Goal: Transaction & Acquisition: Register for event/course

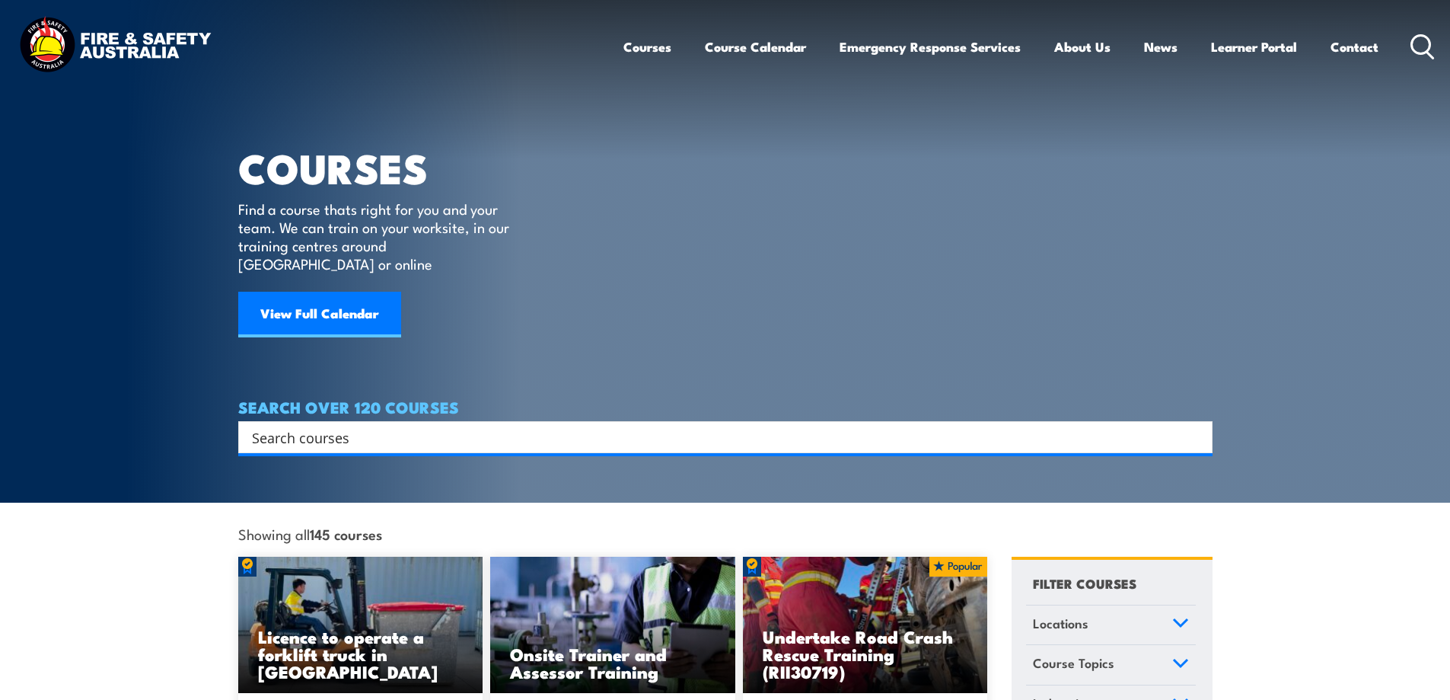
click at [379, 426] on input "Search input" at bounding box center [715, 437] width 927 height 23
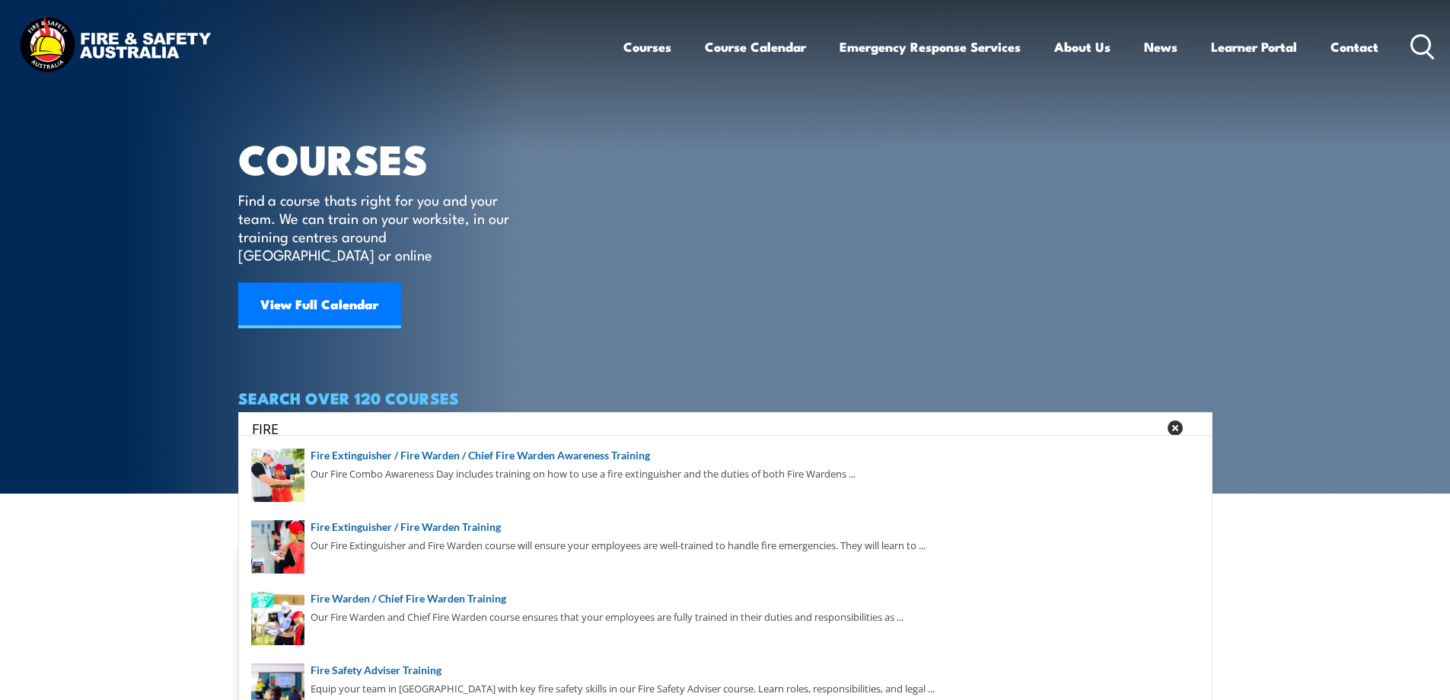
scroll to position [279, 0]
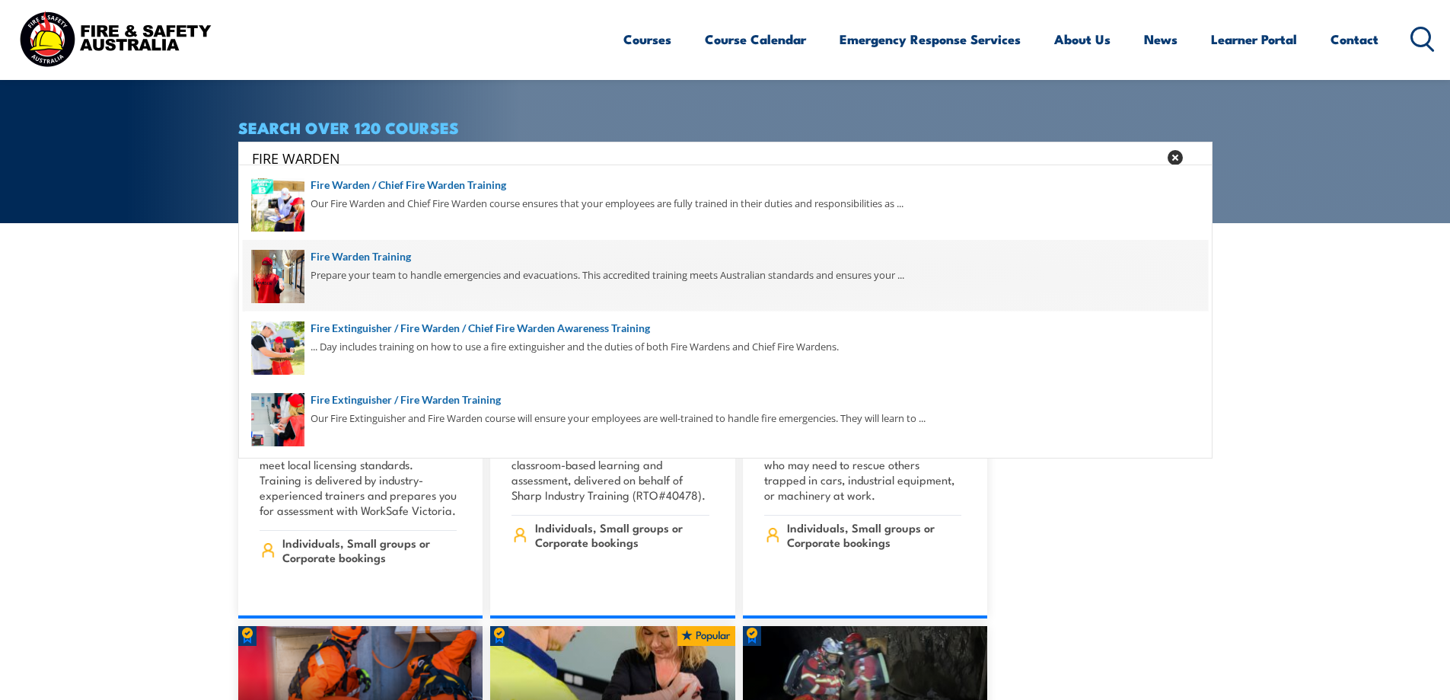
type input "FIRE WARDEN"
click at [400, 276] on span at bounding box center [725, 276] width 965 height 72
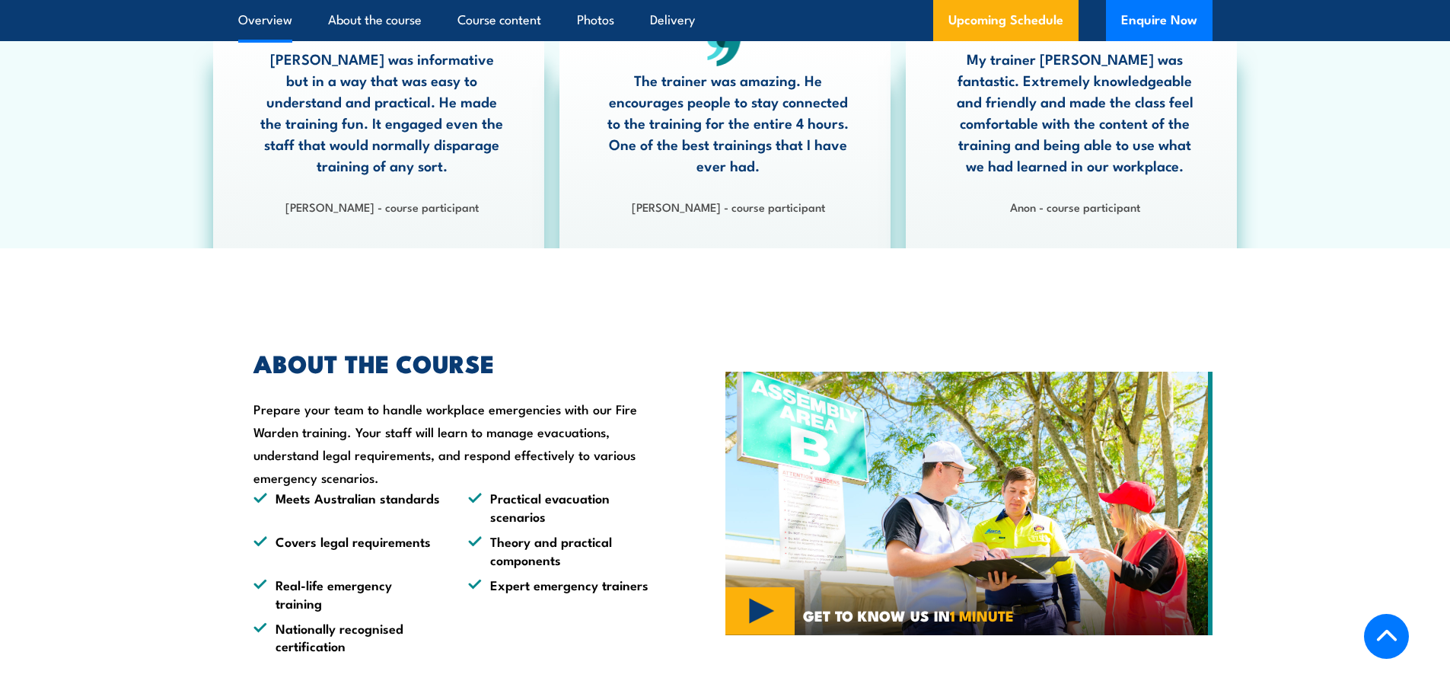
scroll to position [558, 0]
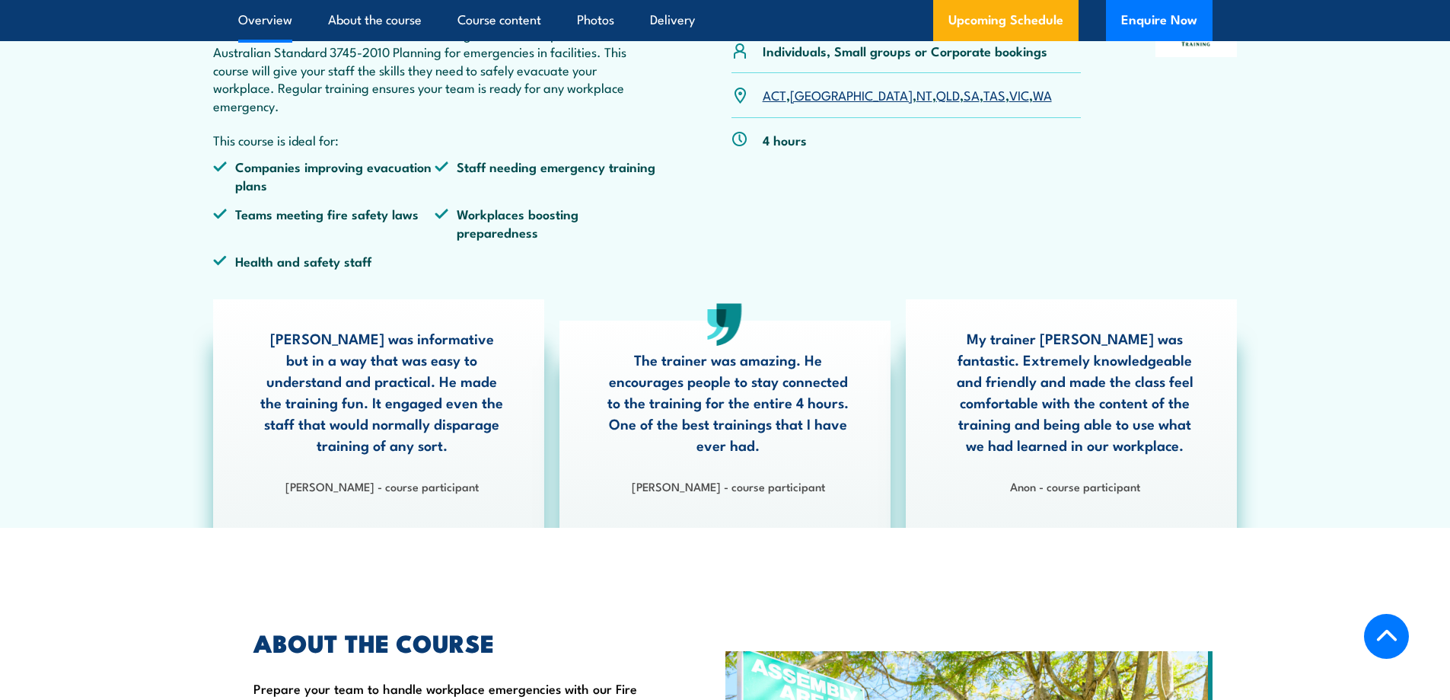
click at [1009, 94] on link "VIC" at bounding box center [1019, 94] width 20 height 18
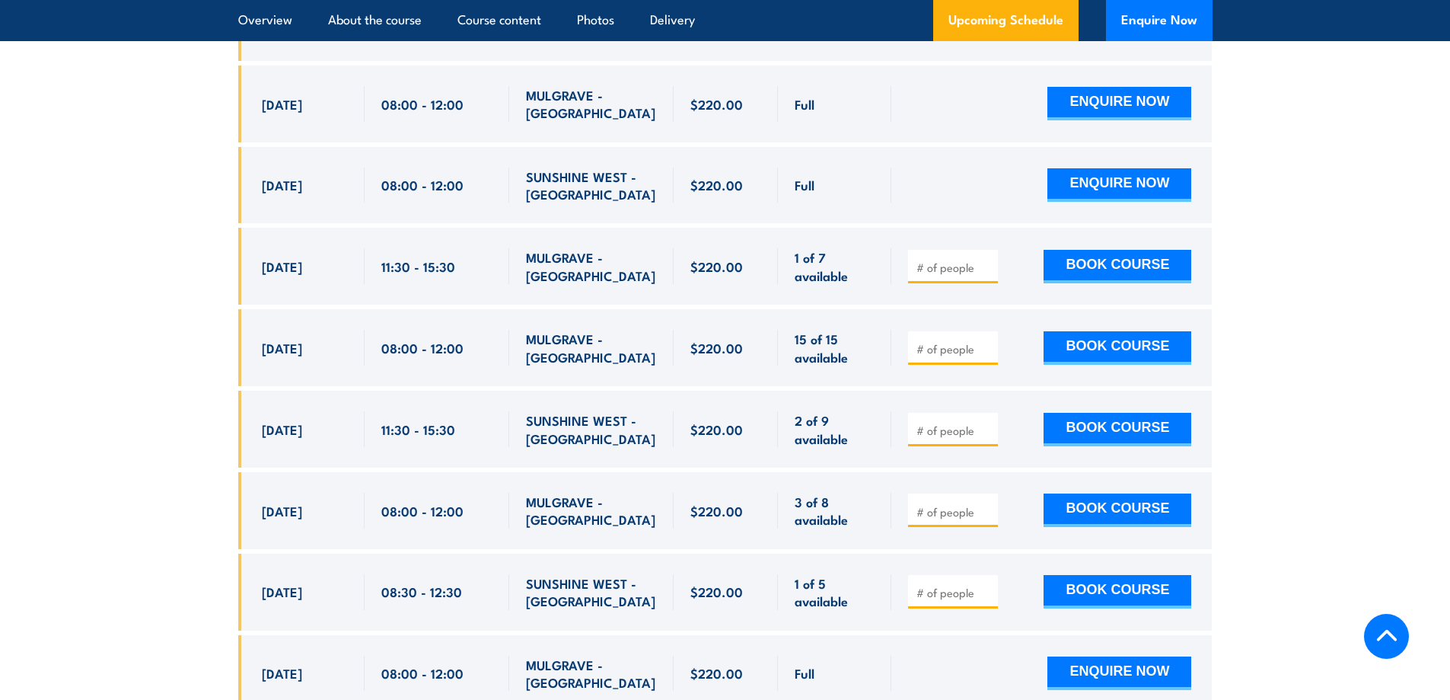
scroll to position [3111, 0]
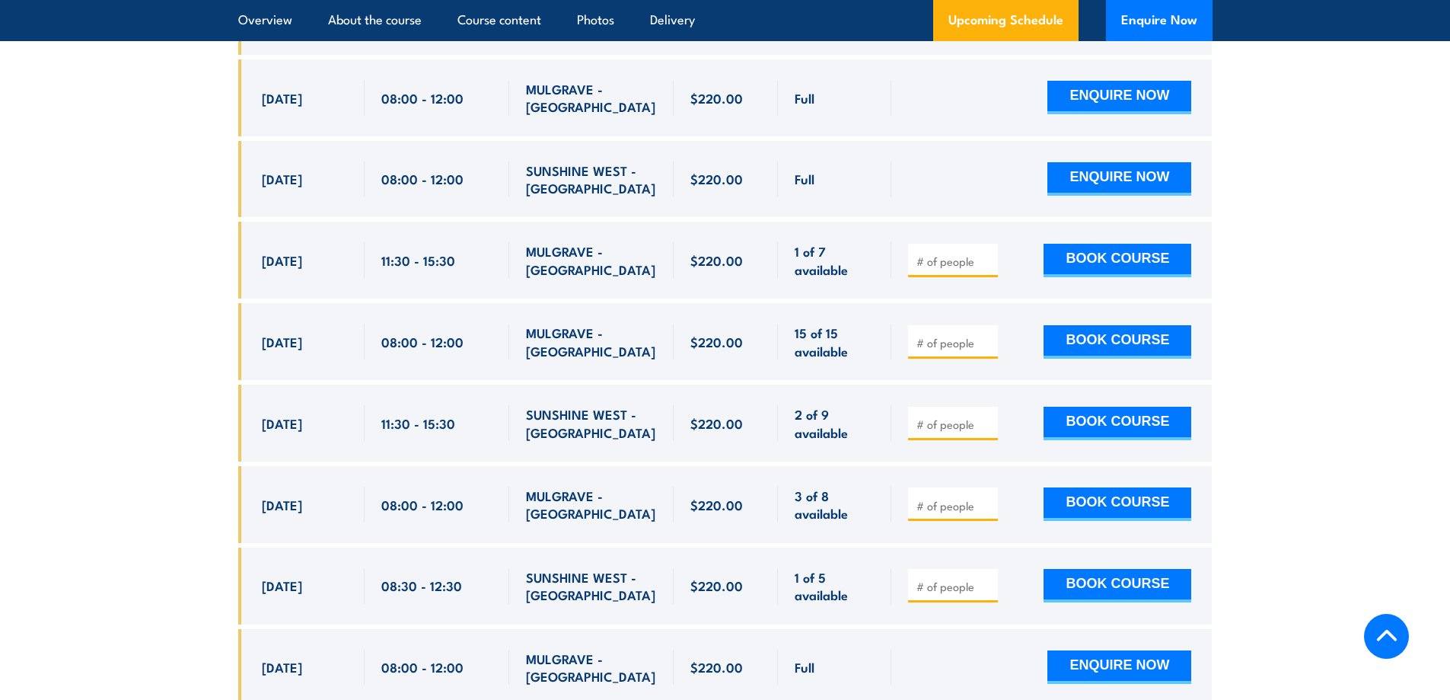
click at [923, 416] on input "number" at bounding box center [955, 423] width 76 height 15
type input "1"
click at [1054, 407] on button "BOOK COURSE" at bounding box center [1118, 423] width 148 height 33
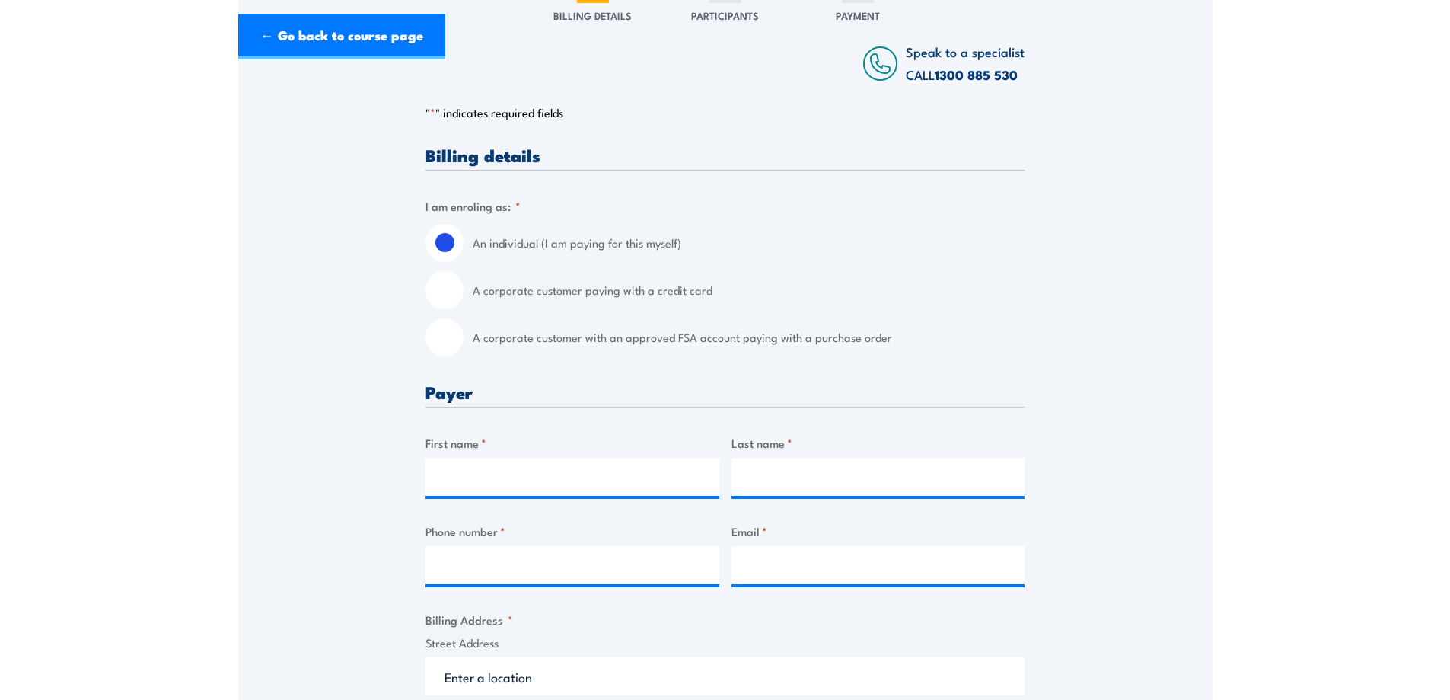
scroll to position [279, 0]
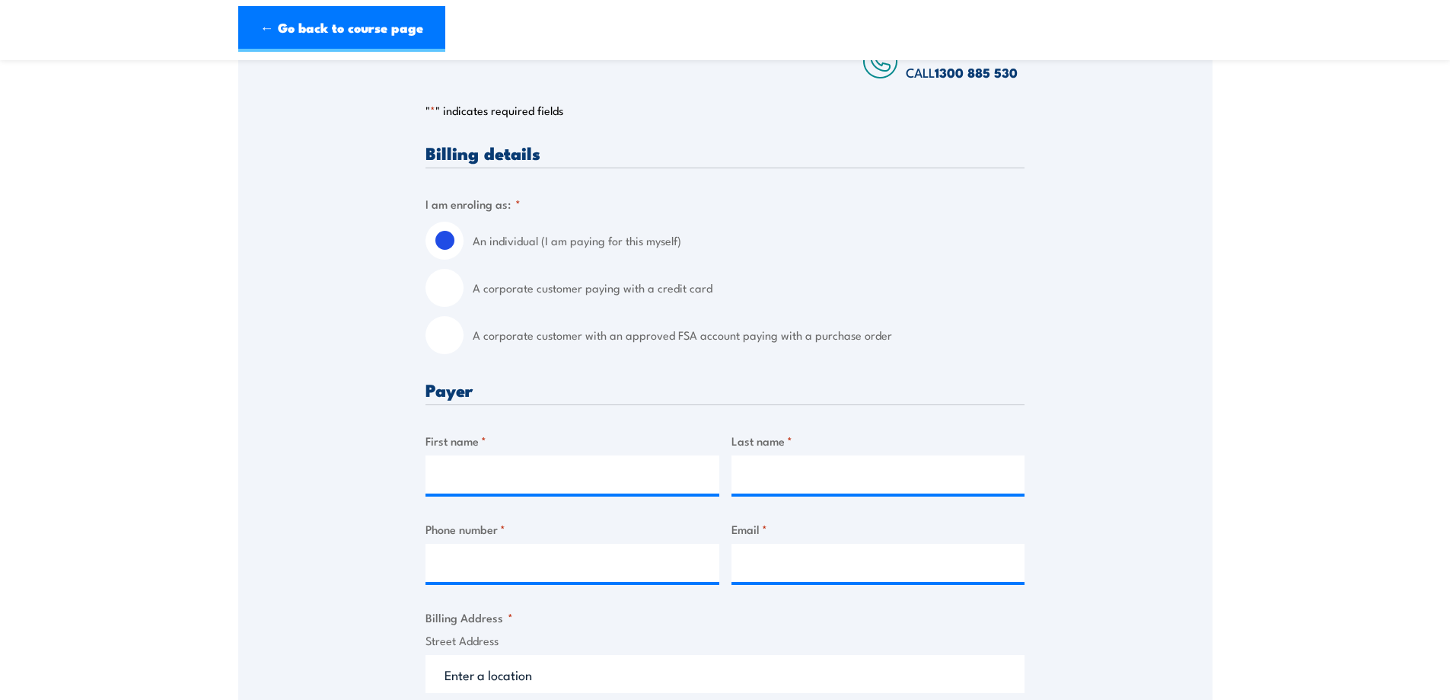
click at [448, 291] on input "A corporate customer paying with a credit card" at bounding box center [445, 288] width 38 height 38
radio input "true"
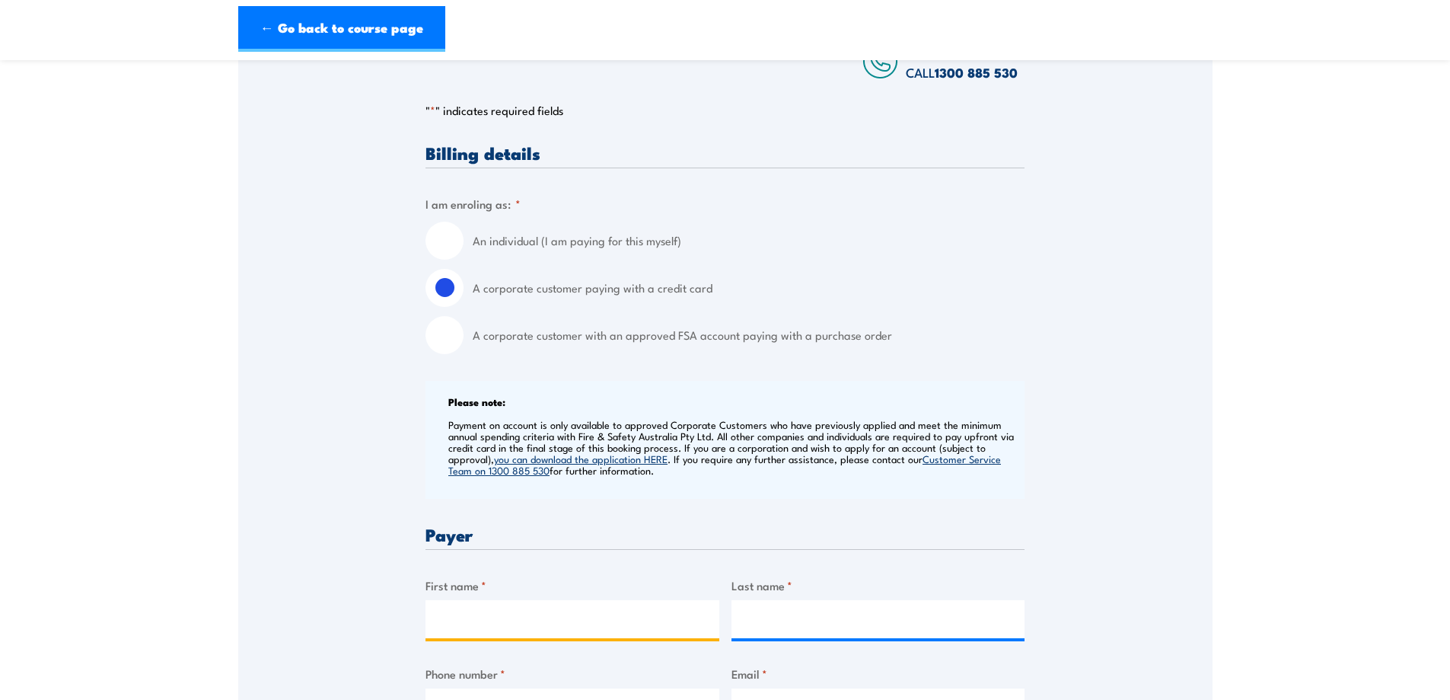
click at [544, 619] on input "First name *" at bounding box center [573, 619] width 294 height 38
type input "Trang"
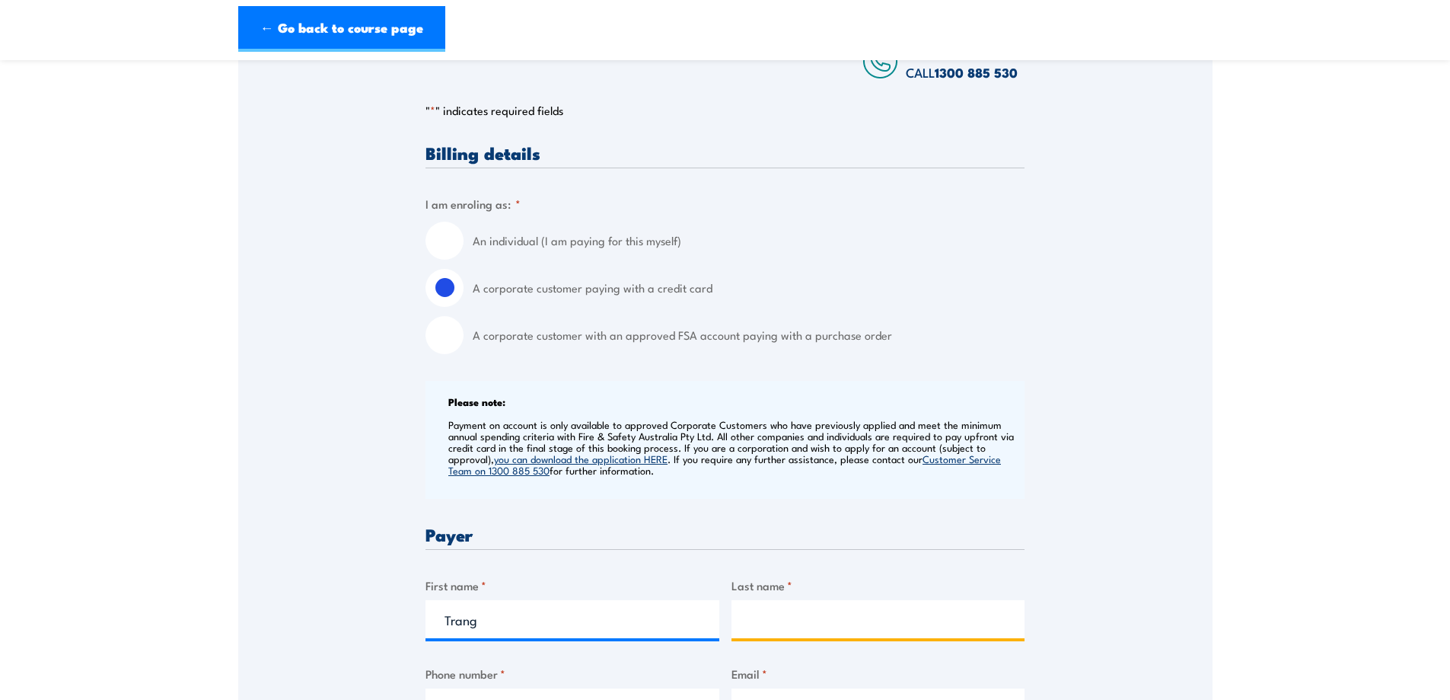
type input "Duong"
type input "0426477979"
type input "adminvic@Azurafresh.com.au"
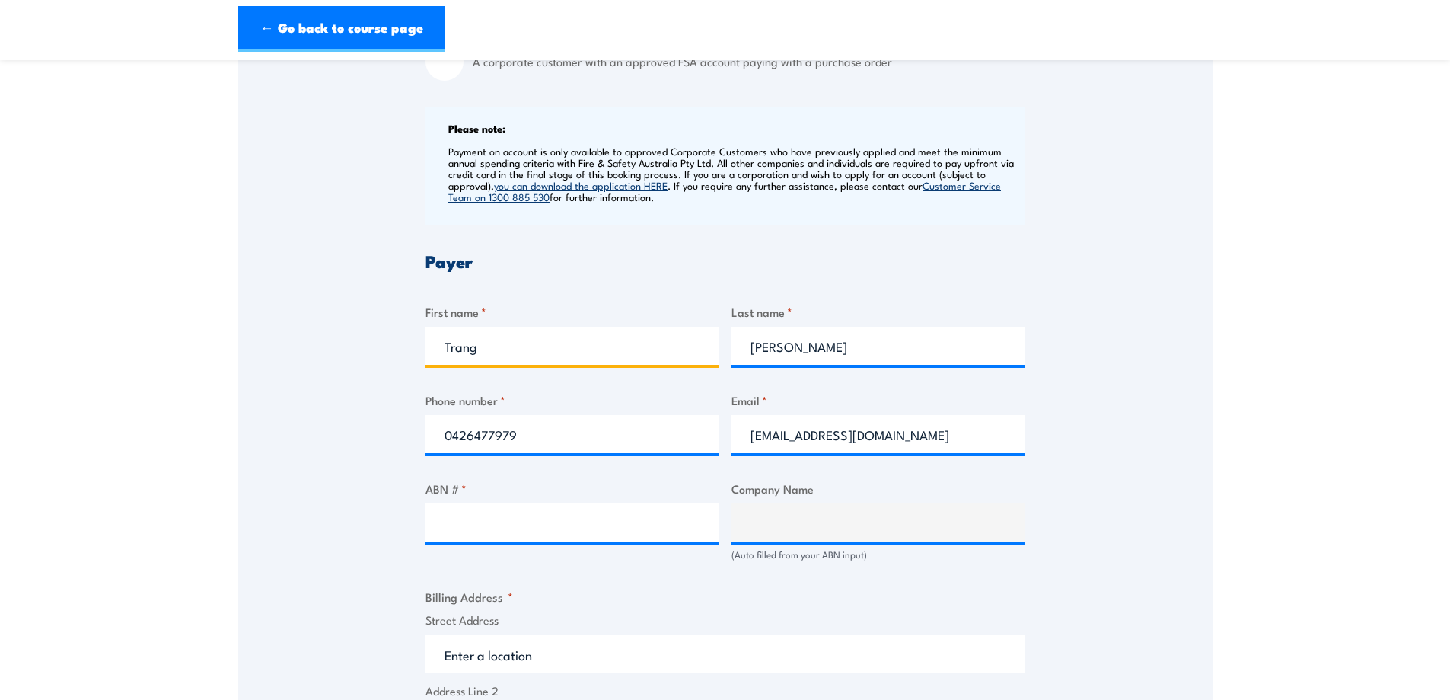
scroll to position [558, 0]
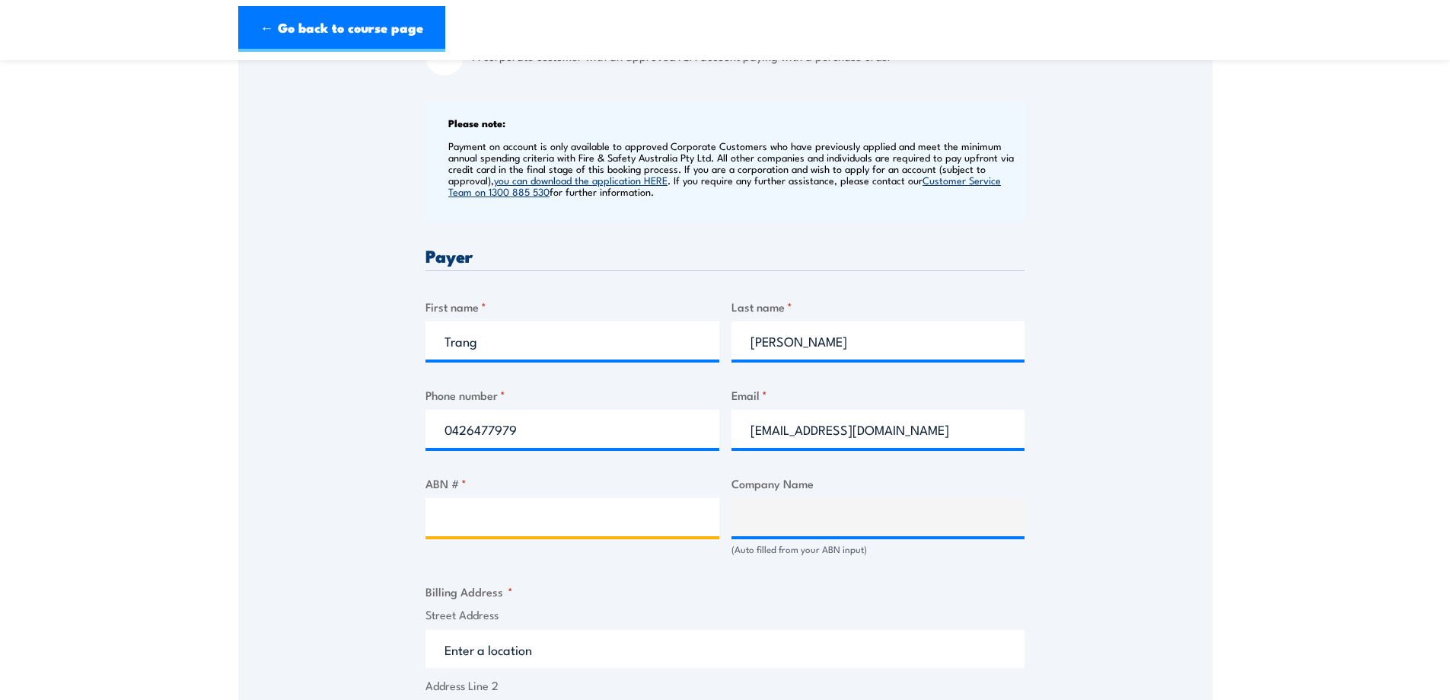
click at [554, 511] on input "ABN # *" at bounding box center [573, 517] width 294 height 38
click at [738, 528] on div "Billing details I am enroling as: * An individual (I am paying for this myself)…" at bounding box center [725, 573] width 599 height 1417
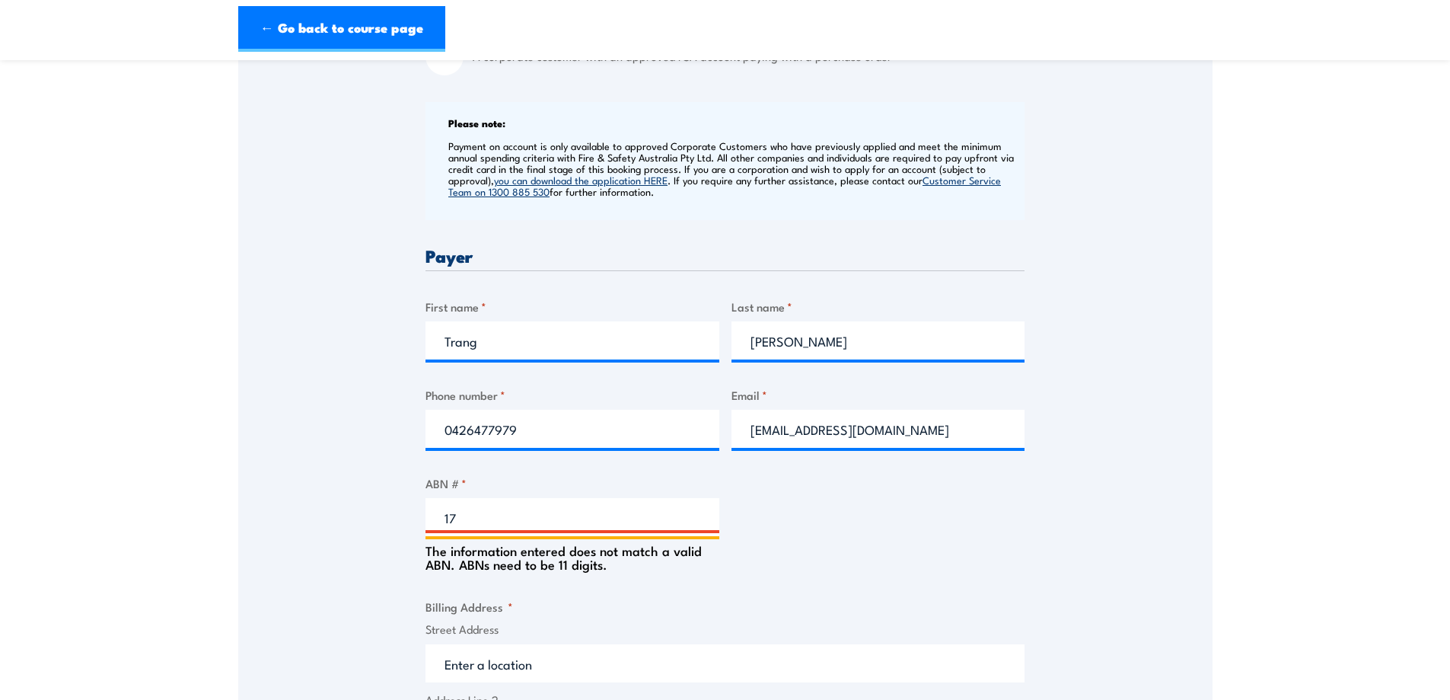
click at [603, 513] on input "17" at bounding box center [573, 517] width 294 height 38
type input "1"
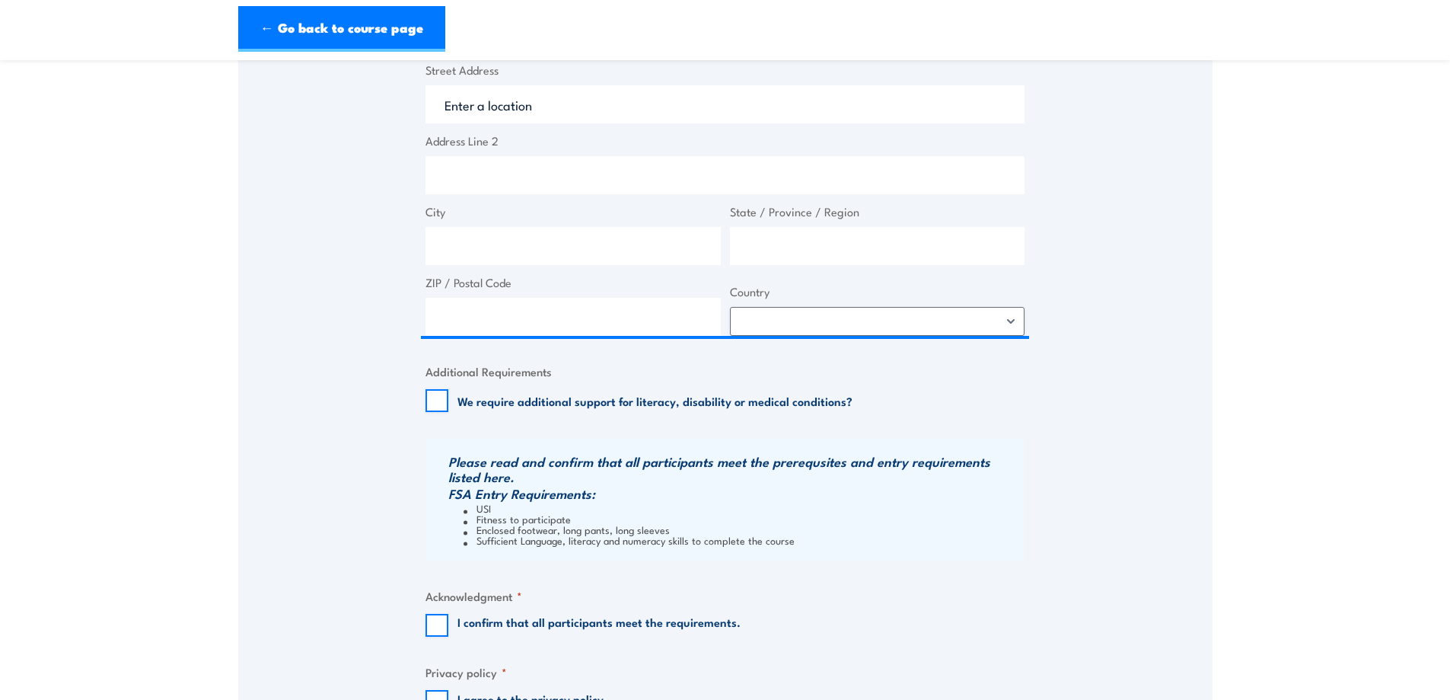
scroll to position [837, 0]
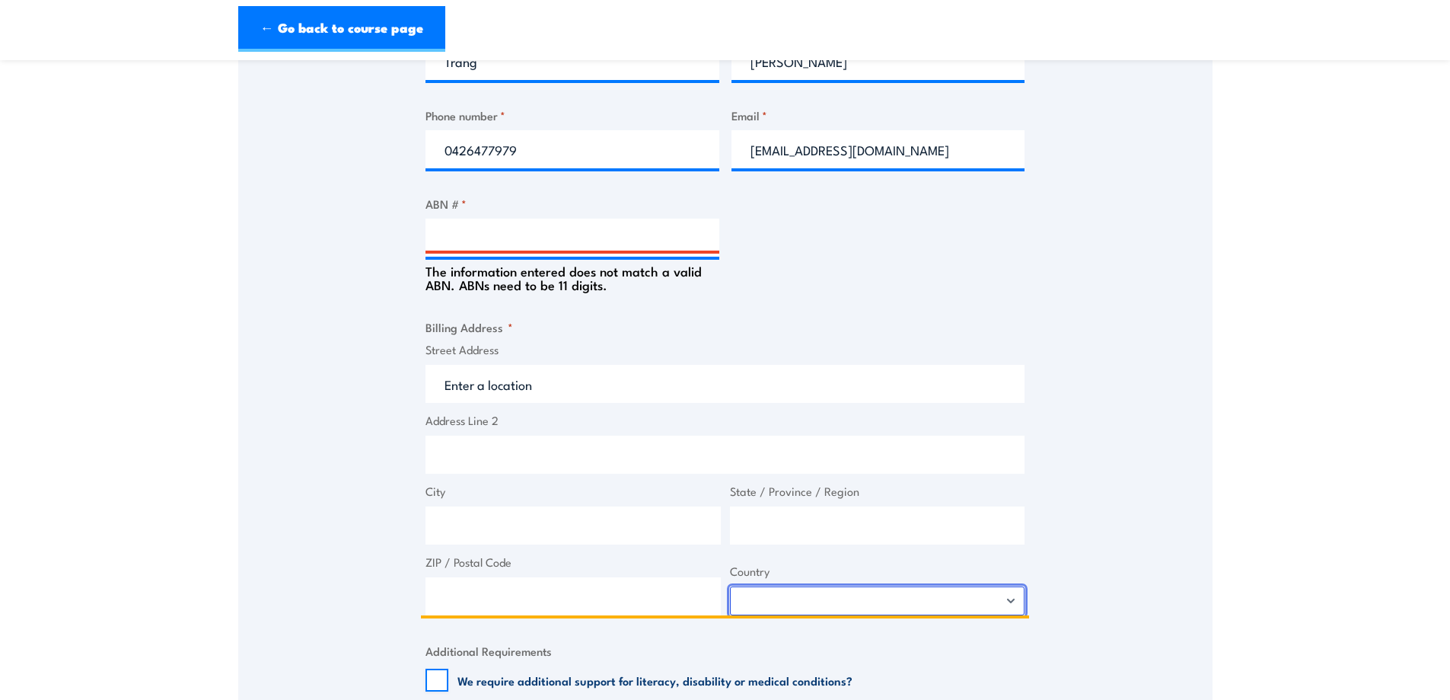
click at [784, 594] on select "Afghanistan Albania Algeria American Samoa Andorra Angola Anguilla Antarctica A…" at bounding box center [877, 600] width 295 height 29
click at [321, 466] on div "Speak to a specialist CALL 1300 885 530 CALL 1300 885 530 " * " indicates requi…" at bounding box center [725, 226] width 974 height 1598
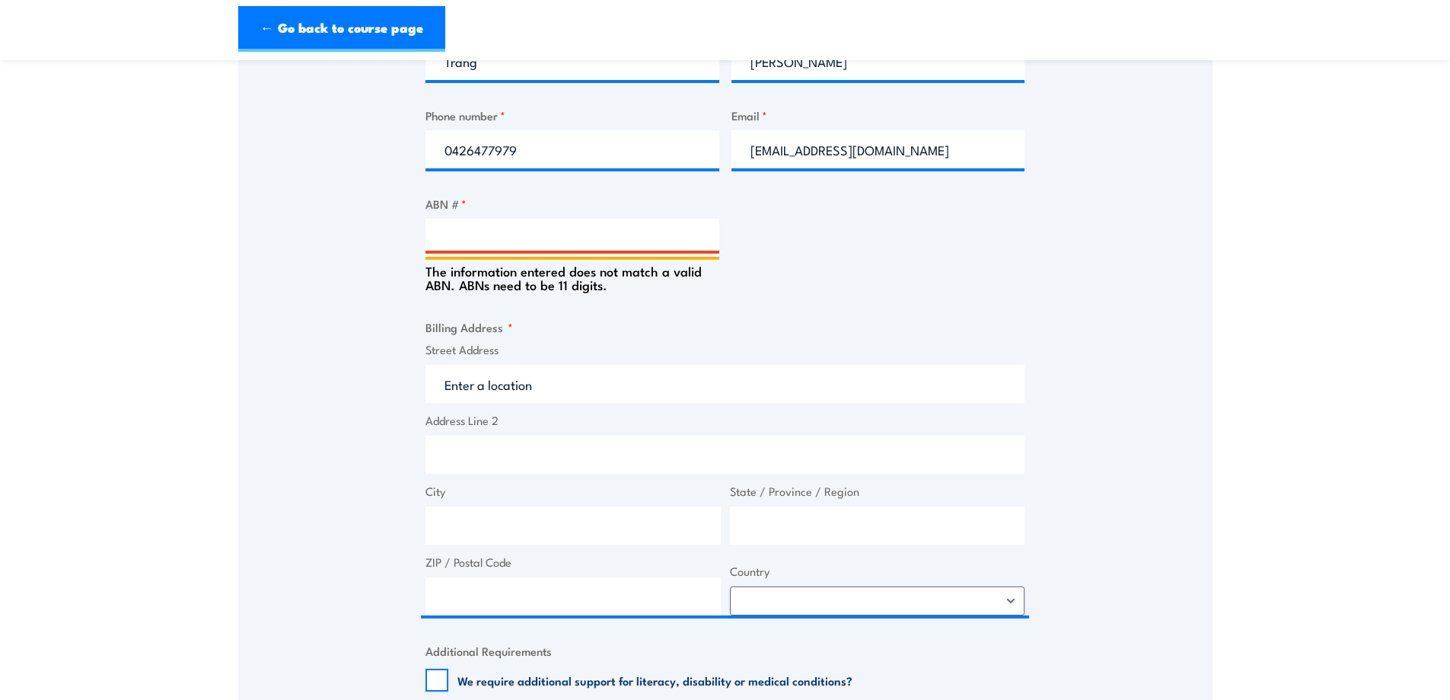
click at [606, 233] on input "ABN # *" at bounding box center [573, 237] width 294 height 38
paste input "17 608 517 602"
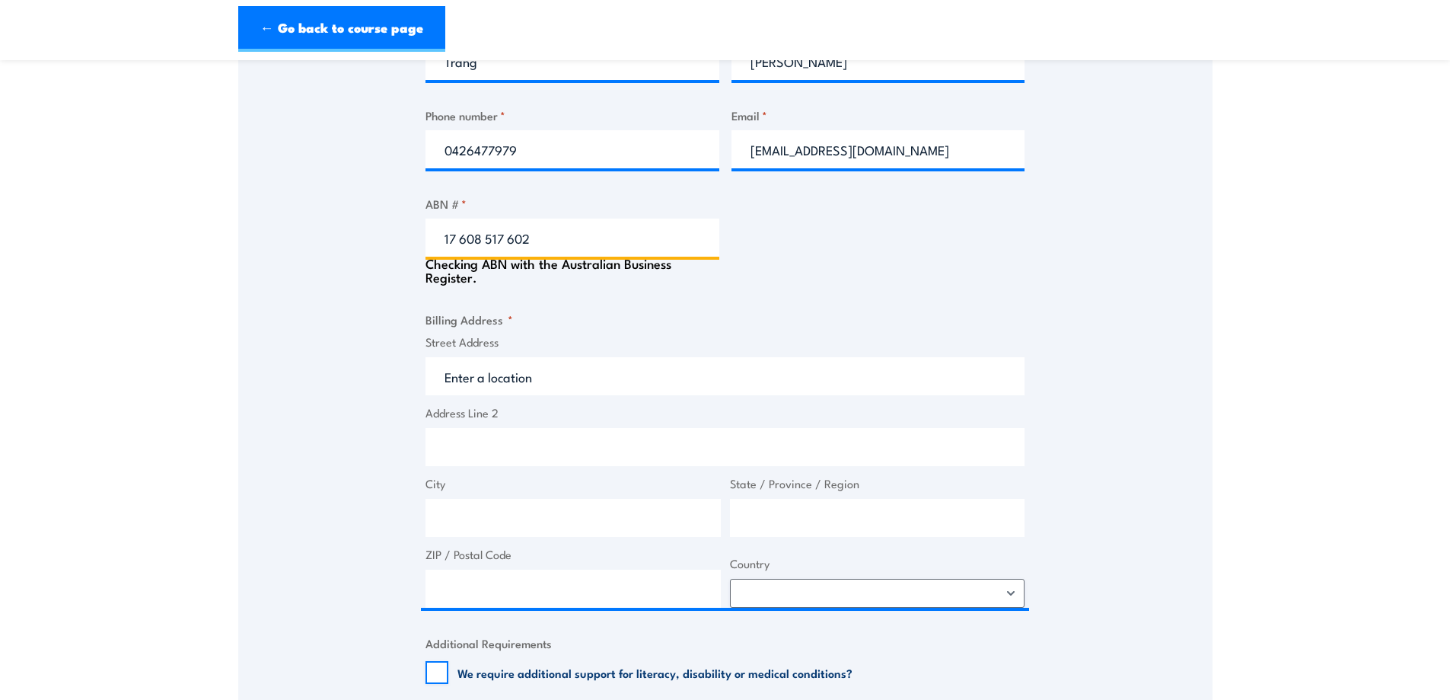
type input "17 608 517 602"
click at [896, 263] on div "Billing details I am enroling as: * An individual (I am paying for this myself)…" at bounding box center [725, 298] width 599 height 1425
type input "AZURA FRESH VIC PTY LIMITED"
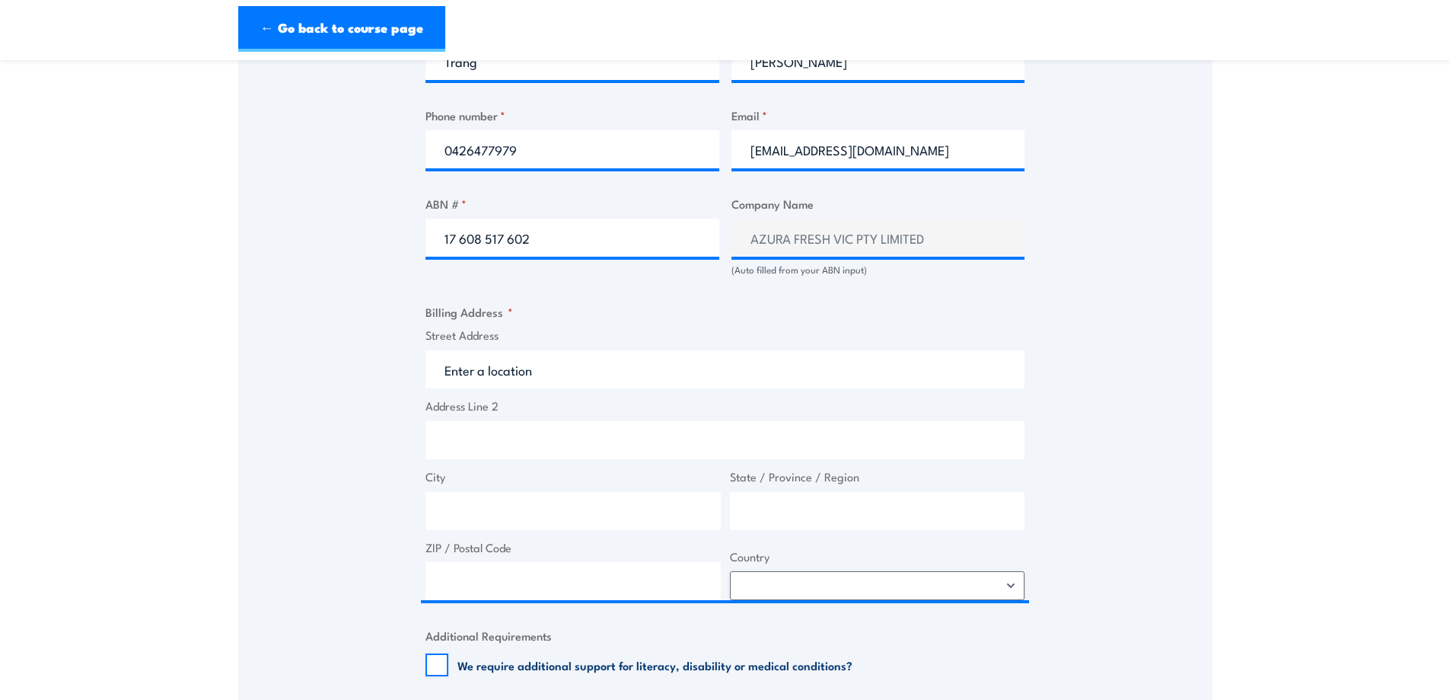
click at [499, 336] on label "Street Address" at bounding box center [725, 336] width 599 height 18
click at [499, 350] on input "Street Address" at bounding box center [725, 369] width 599 height 38
type input "25 Makland Drive, Derrimut VIC, Australia"
type input "25 Makland Dr"
type input "Derrimut"
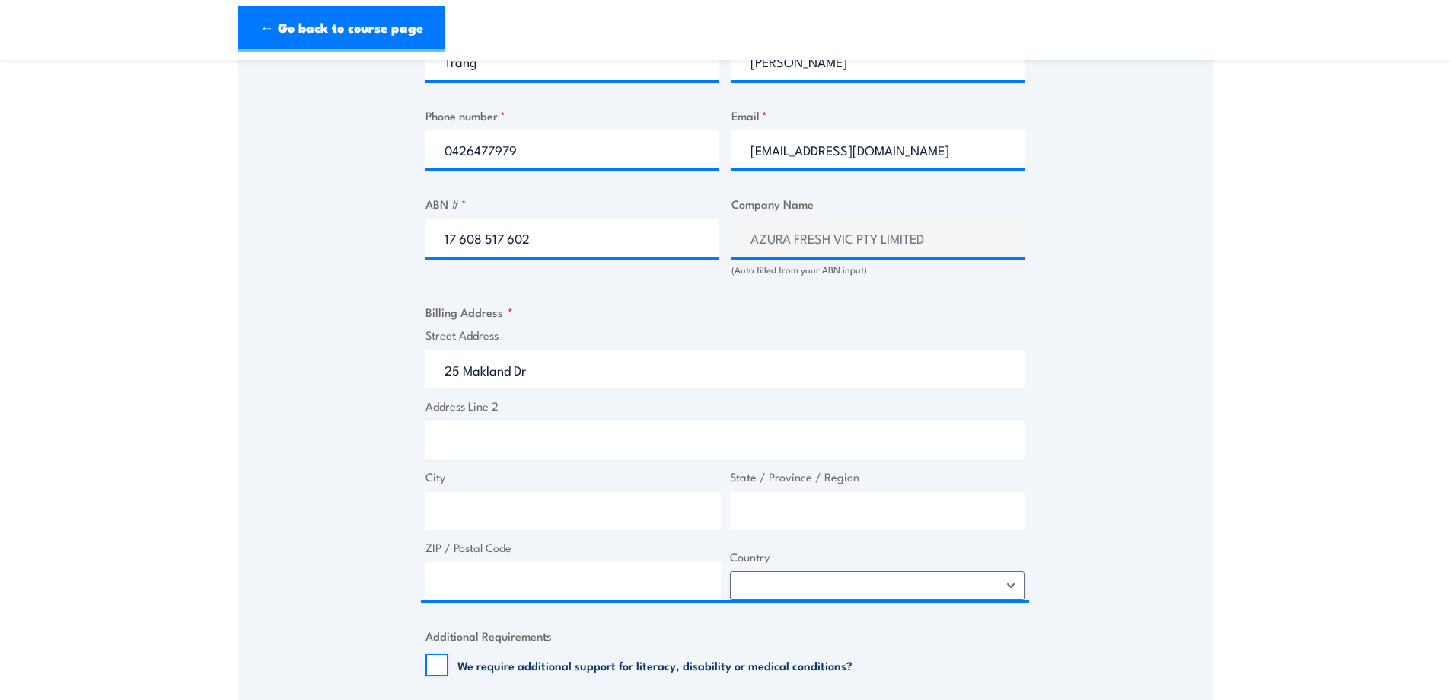
type input "Victoria"
type input "3026"
select select "Australia"
click at [244, 537] on div "Speak to a specialist CALL 1300 885 530 CALL 1300 885 530 " * " indicates requi…" at bounding box center [725, 218] width 974 height 1583
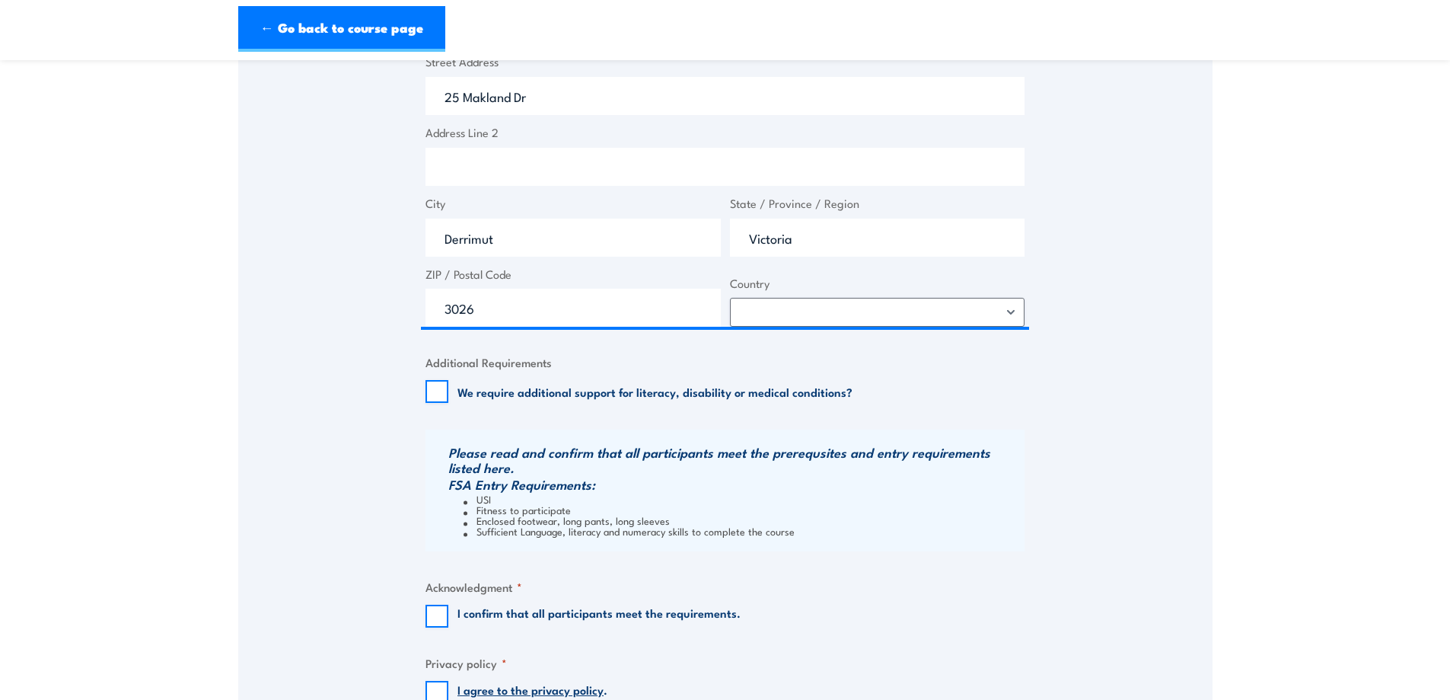
scroll to position [1117, 0]
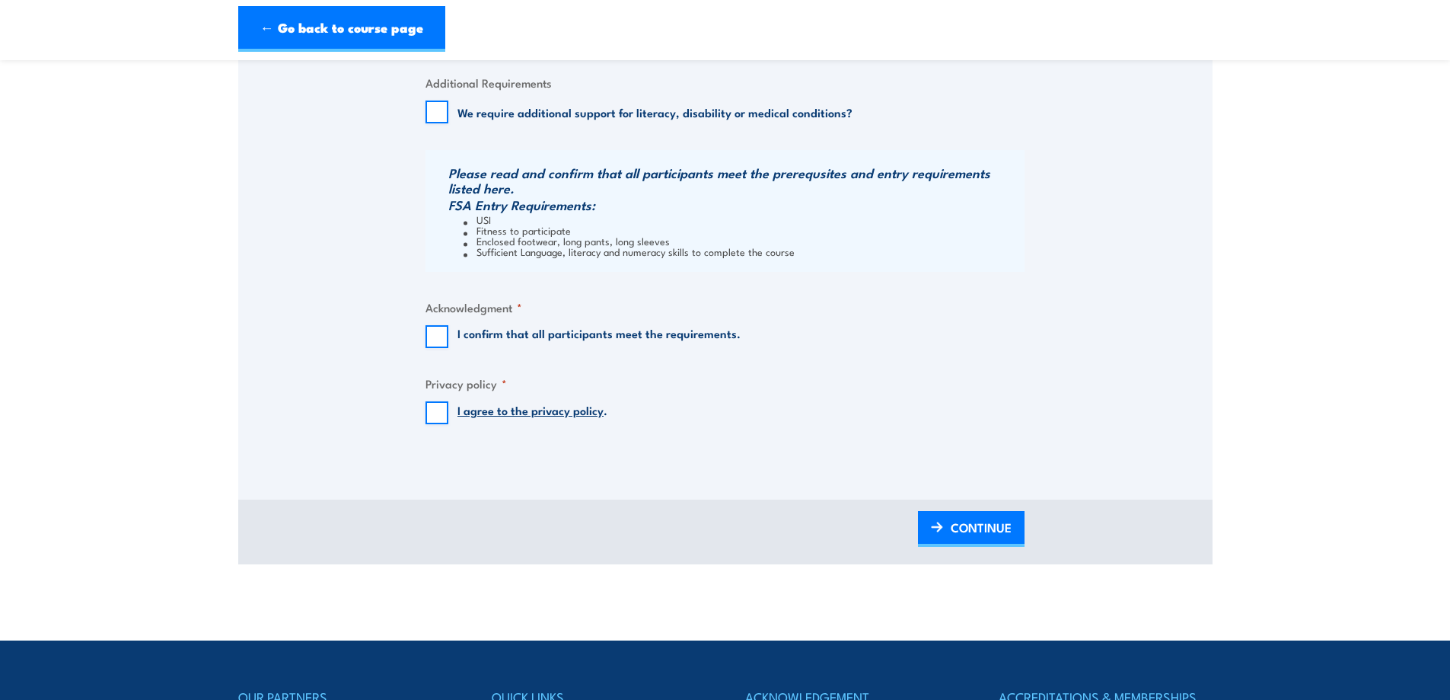
scroll to position [1395, 0]
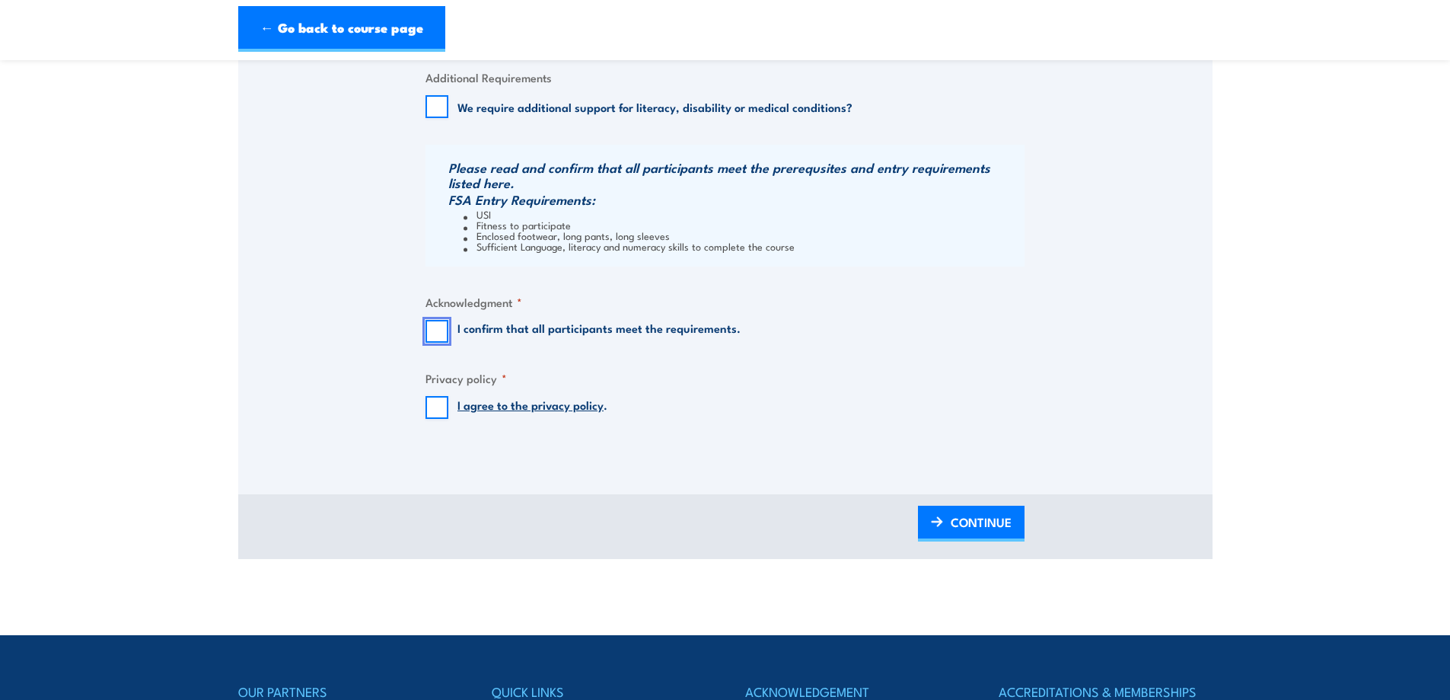
click at [444, 333] on input "I confirm that all participants meet the requirements." at bounding box center [437, 331] width 23 height 23
checkbox input "true"
click at [441, 416] on input "I agree to the privacy policy ." at bounding box center [437, 407] width 23 height 23
checkbox input "true"
click at [980, 520] on span "CONTINUE" at bounding box center [981, 522] width 61 height 40
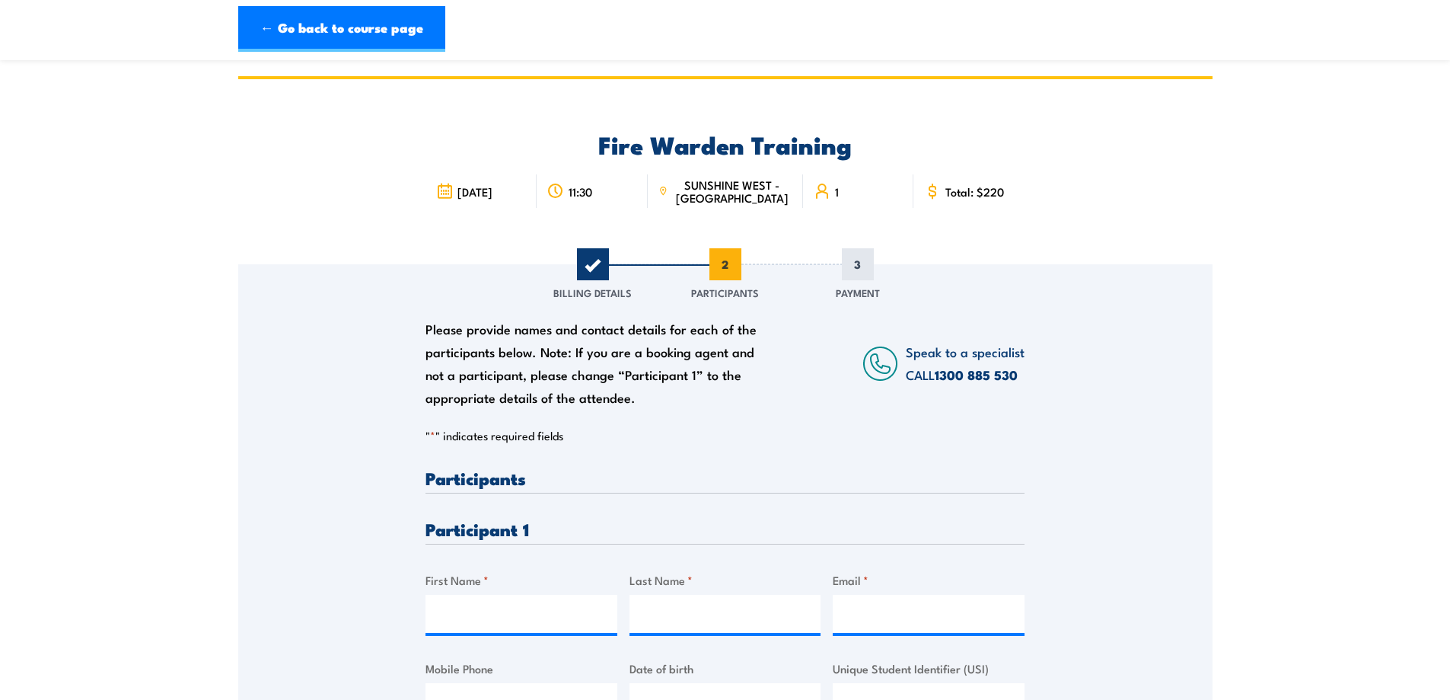
scroll to position [0, 0]
click at [295, 429] on div "Please provide names and contact details for each of the participants below. No…" at bounding box center [725, 508] width 974 height 489
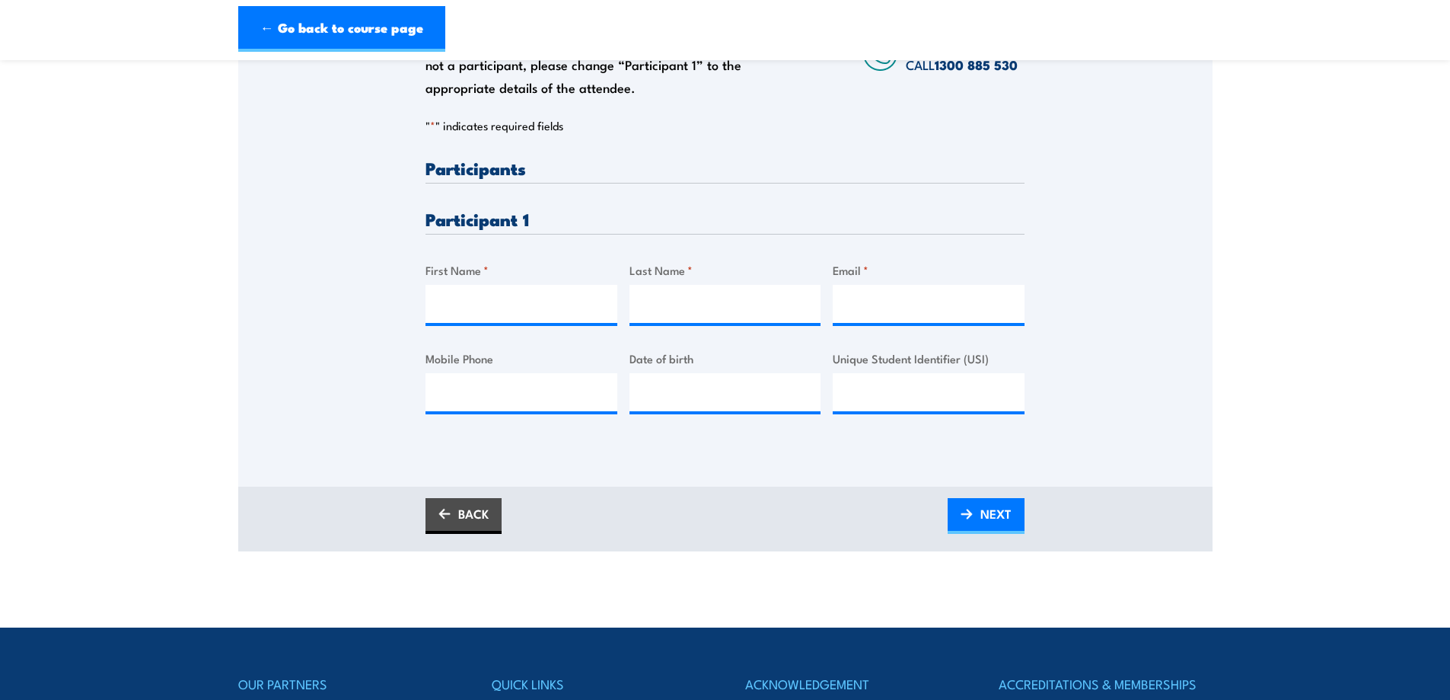
scroll to position [279, 0]
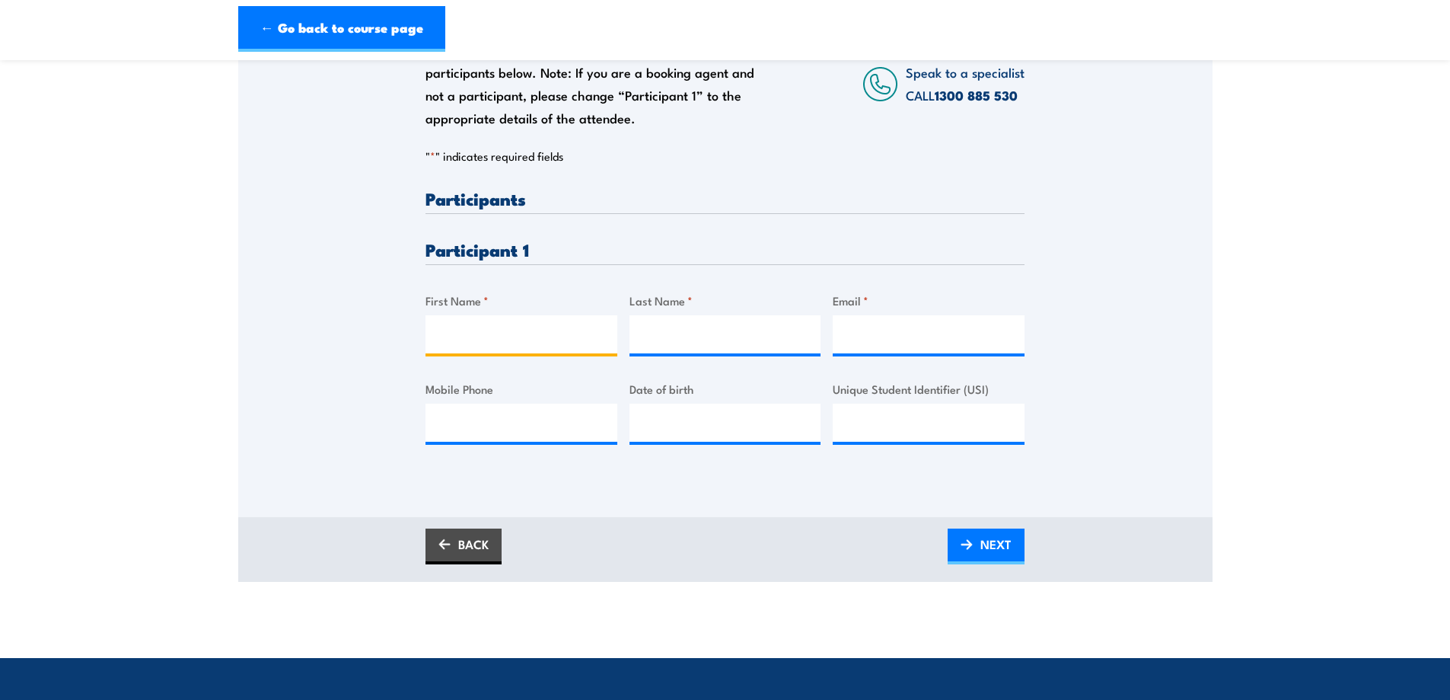
click at [463, 337] on input "First Name *" at bounding box center [522, 334] width 192 height 38
type input "t"
type input "Tho"
type input "Vo"
click at [869, 344] on input "Email *" at bounding box center [929, 334] width 192 height 38
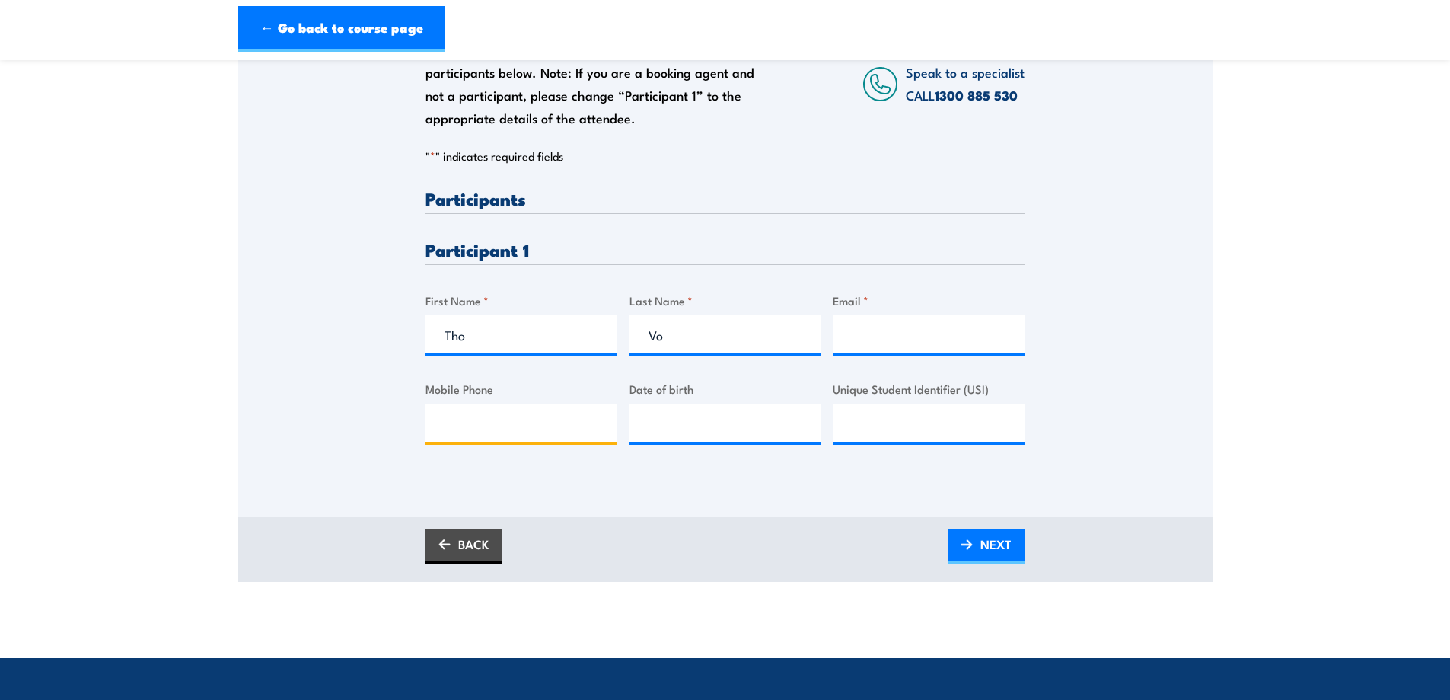
click at [462, 432] on input "Mobile Phone" at bounding box center [522, 422] width 192 height 38
click at [901, 336] on input "Email *" at bounding box center [929, 334] width 192 height 38
type input "thovo132@gmail.com"
click at [544, 429] on input "Mobile Phone" at bounding box center [522, 422] width 192 height 38
type input "0421378338"
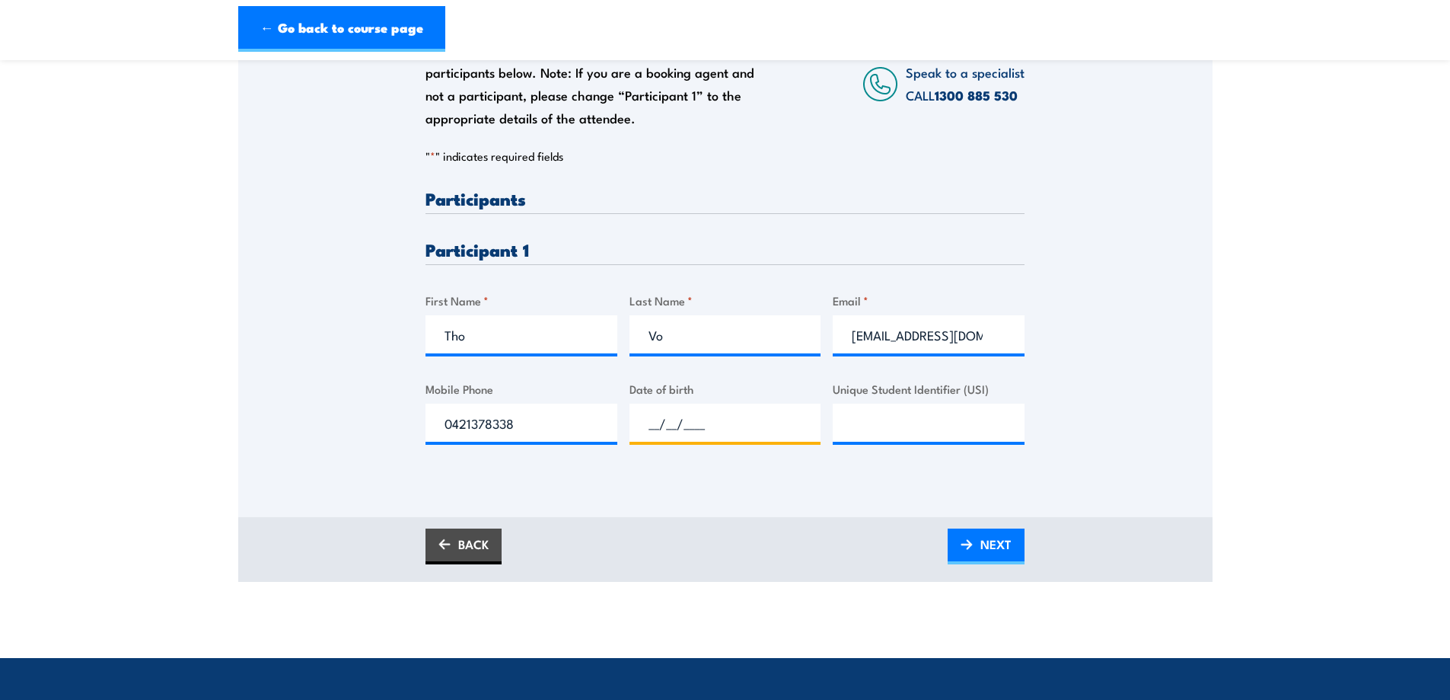
click at [709, 429] on input "__/__/____" at bounding box center [726, 422] width 192 height 38
click at [647, 426] on input "__/__/____" at bounding box center [726, 422] width 192 height 38
type input "03/12/2003"
click at [915, 431] on input "Unique Student Identifier (USI)" at bounding box center [929, 422] width 192 height 38
type input "4E7LS2CADK"
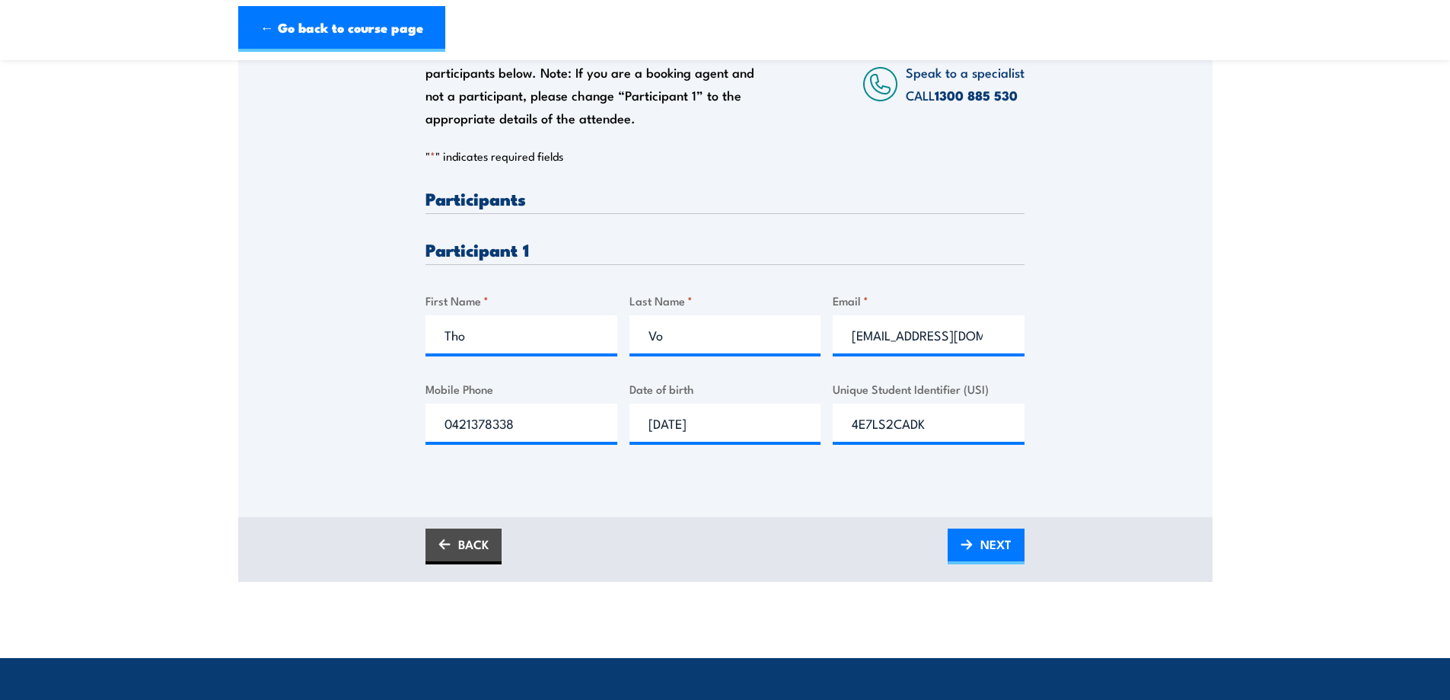
click at [1268, 403] on section "Fire Warden Training 2 October 2025 11:30 1 CALL "" at bounding box center [725, 189] width 1450 height 785
click at [1012, 539] on link "NEXT" at bounding box center [986, 546] width 77 height 36
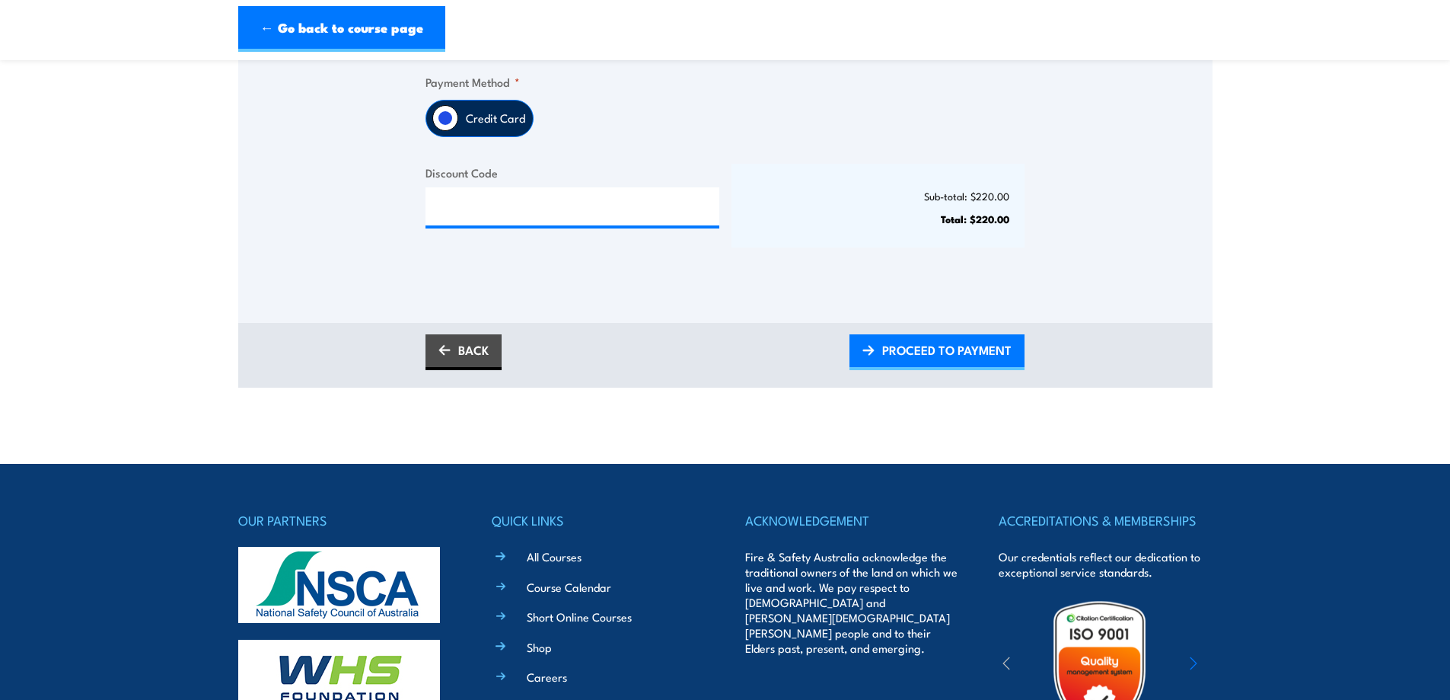
scroll to position [558, 0]
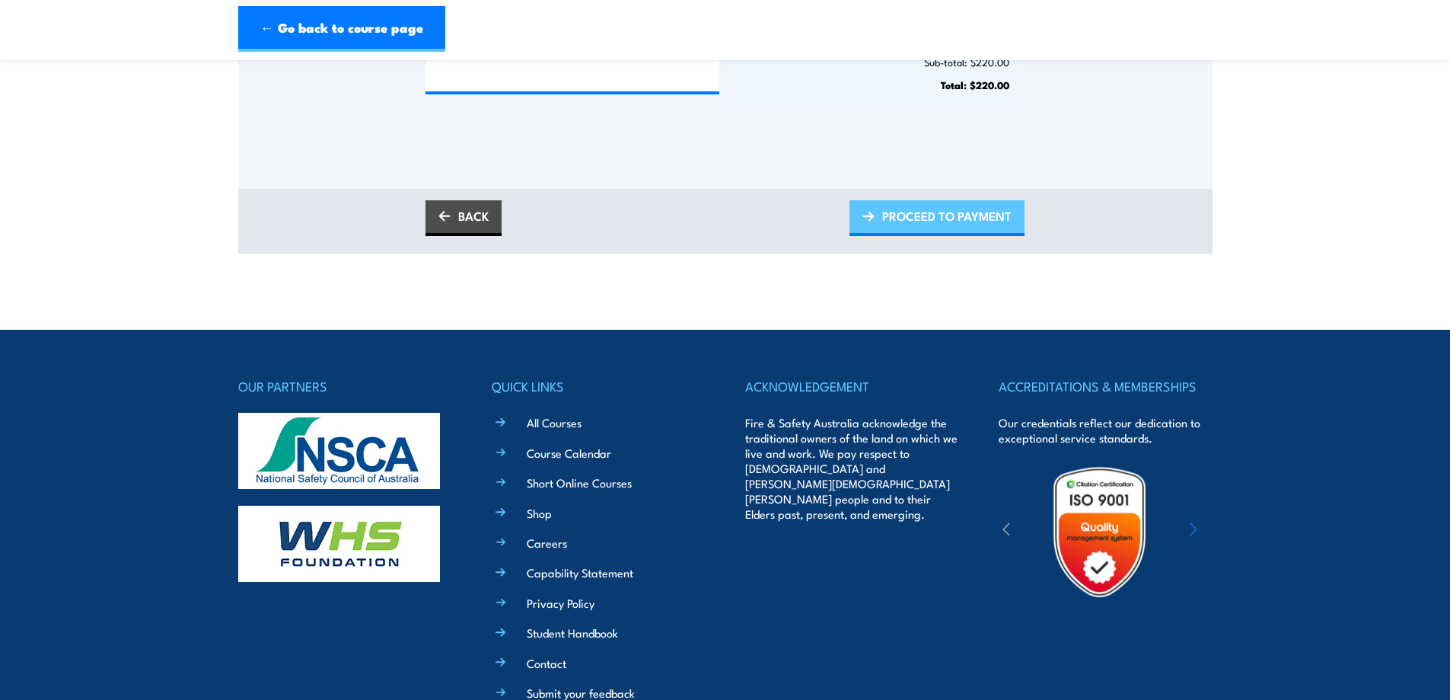
click at [919, 210] on span "PROCEED TO PAYMENT" at bounding box center [946, 216] width 129 height 40
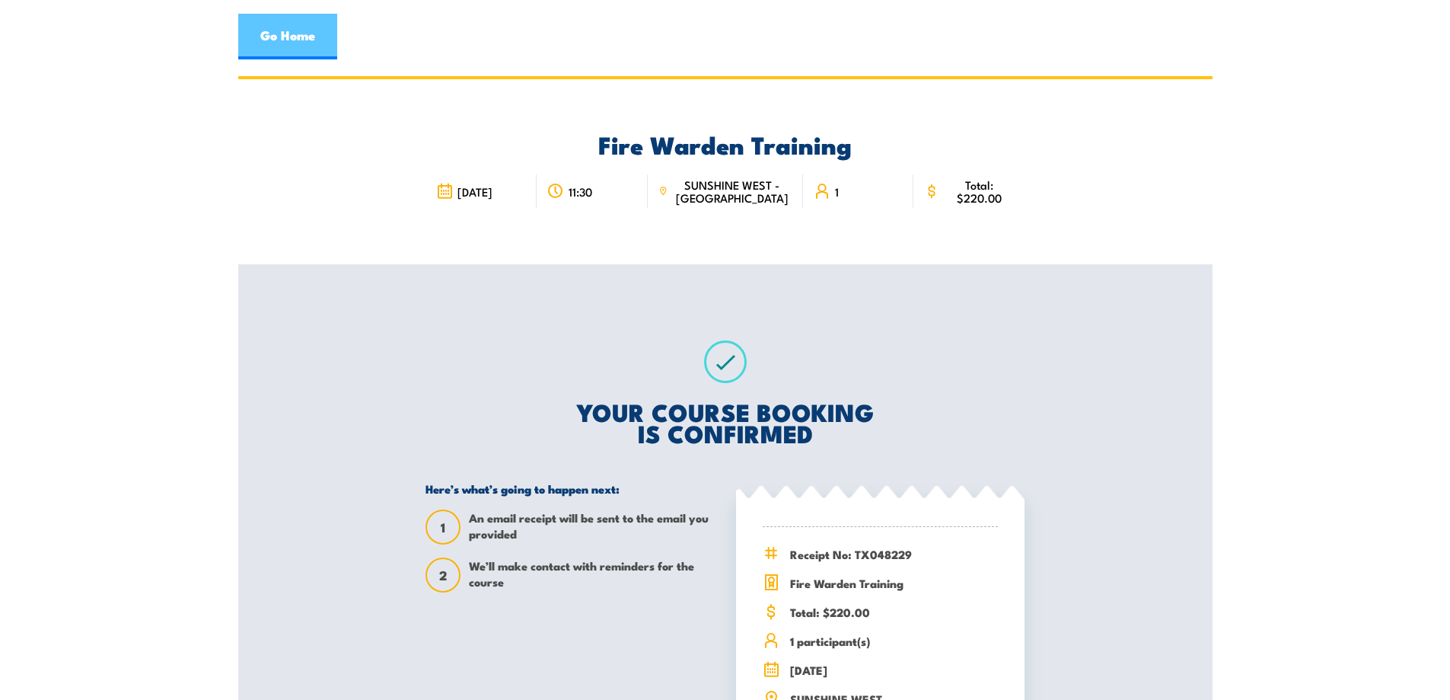
click at [288, 46] on link "Go Home" at bounding box center [287, 37] width 99 height 46
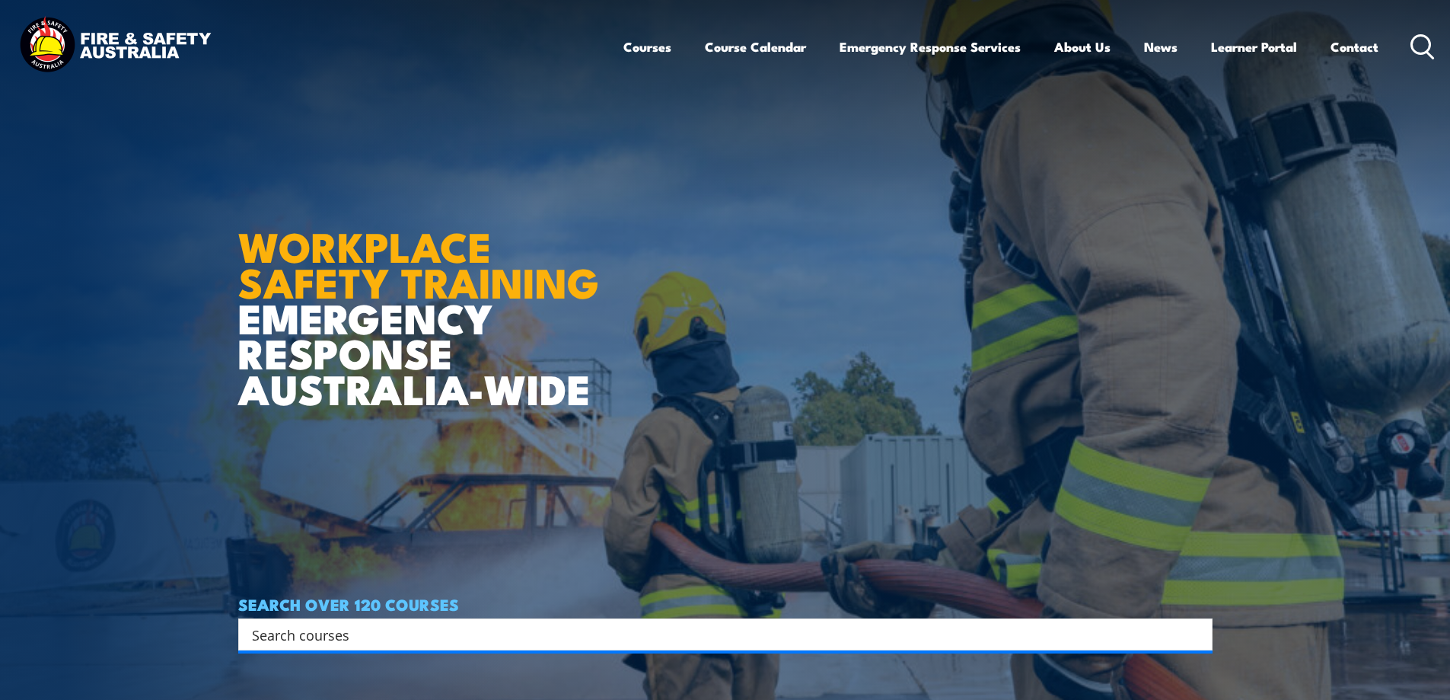
click at [356, 629] on input "Search input" at bounding box center [715, 634] width 927 height 23
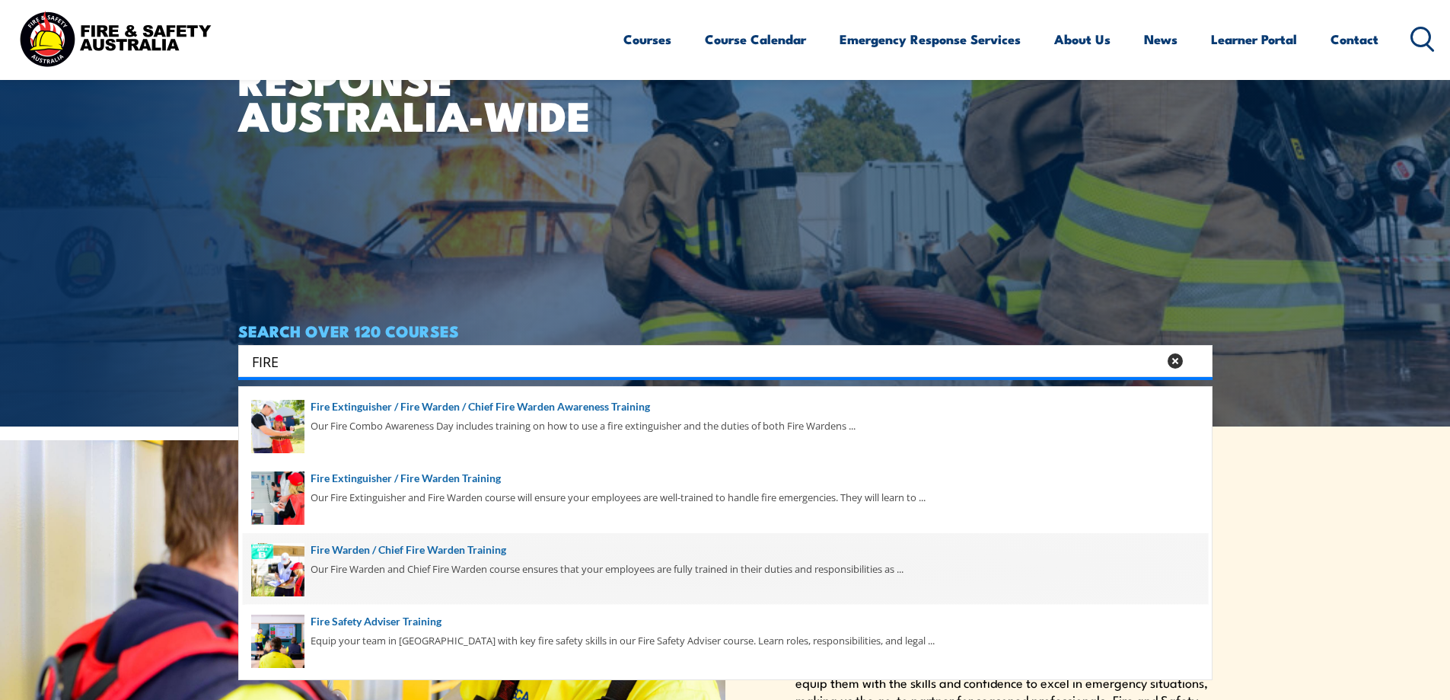
scroll to position [279, 0]
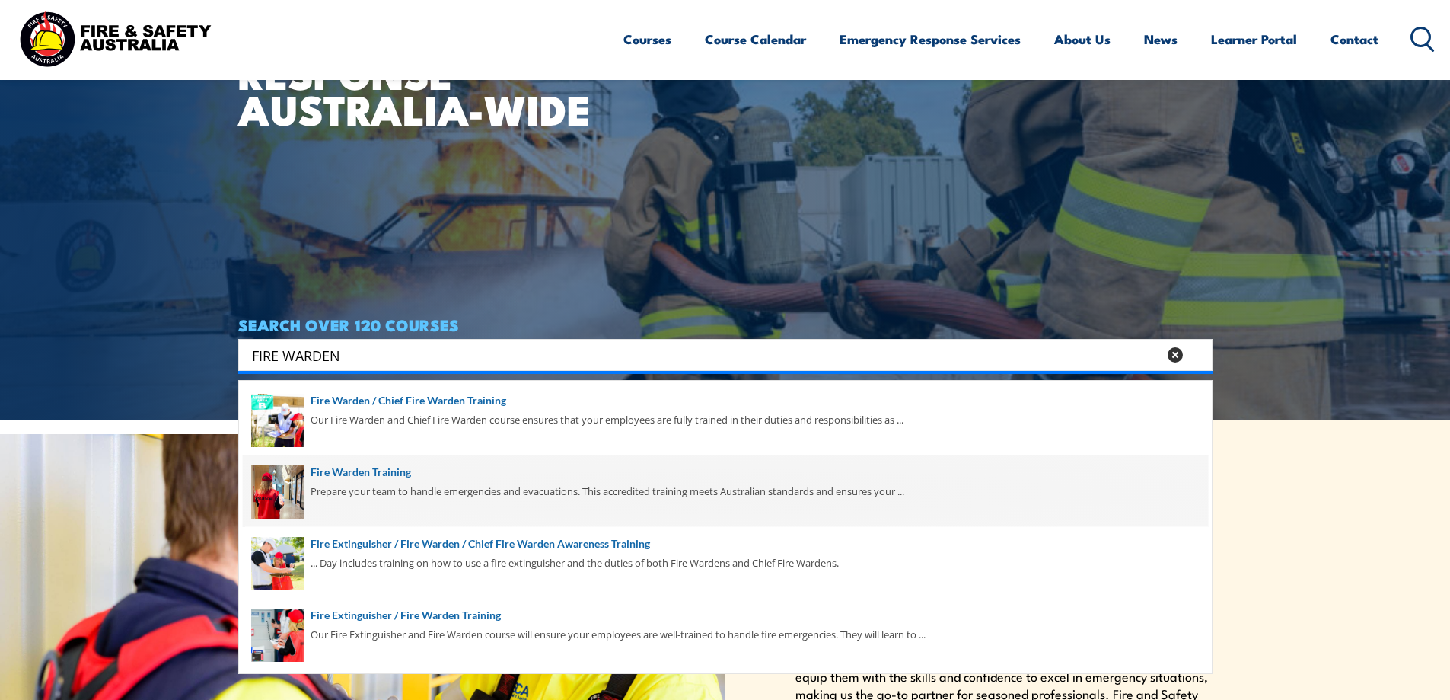
type input "FIRE WARDEN"
click at [295, 490] on span at bounding box center [725, 491] width 965 height 72
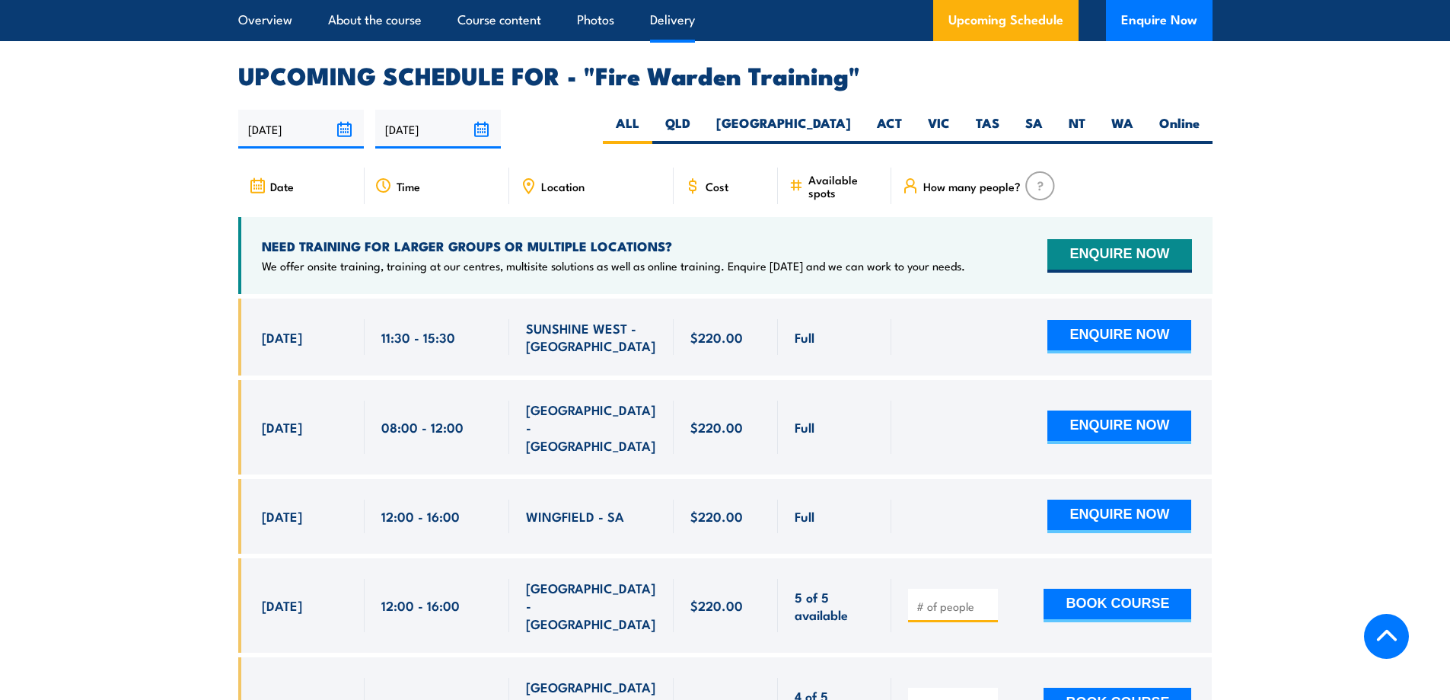
scroll to position [2792, 0]
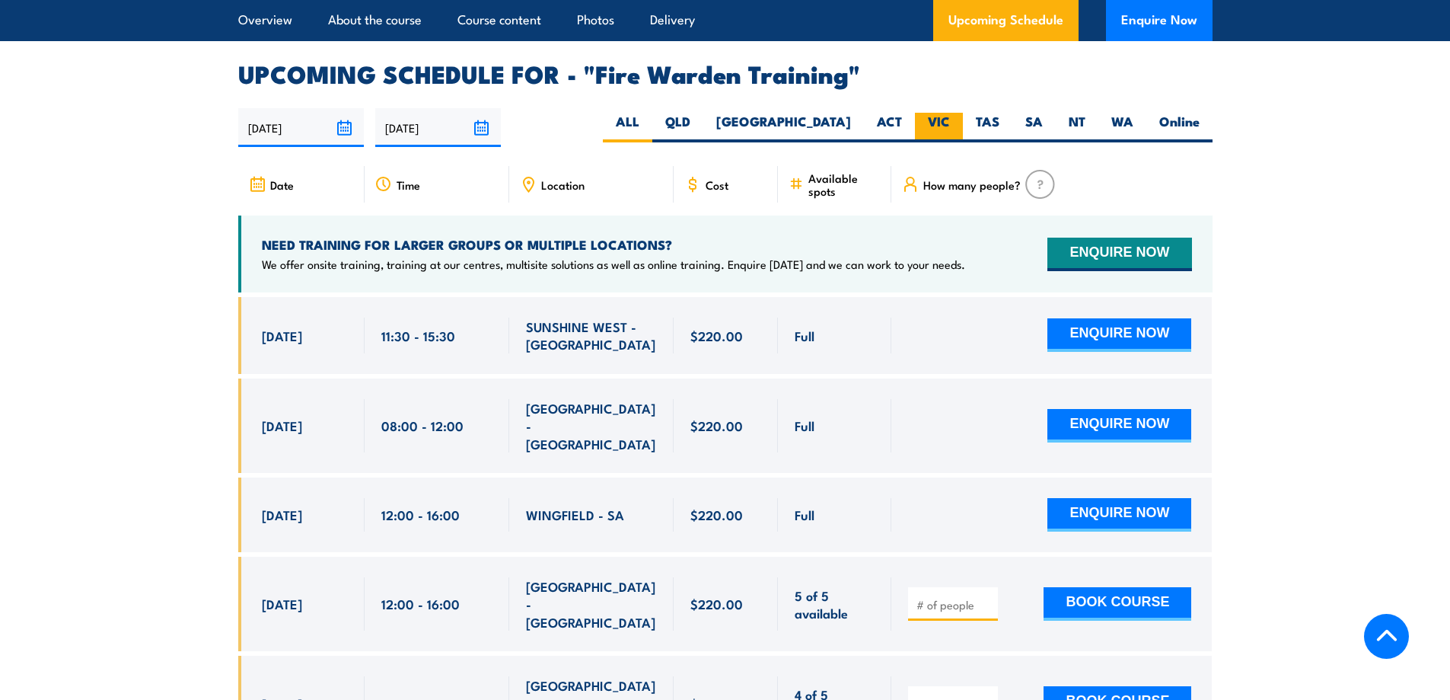
click at [933, 113] on label "VIC" at bounding box center [939, 128] width 48 height 30
click at [950, 113] on input "VIC" at bounding box center [955, 118] width 10 height 10
radio input "true"
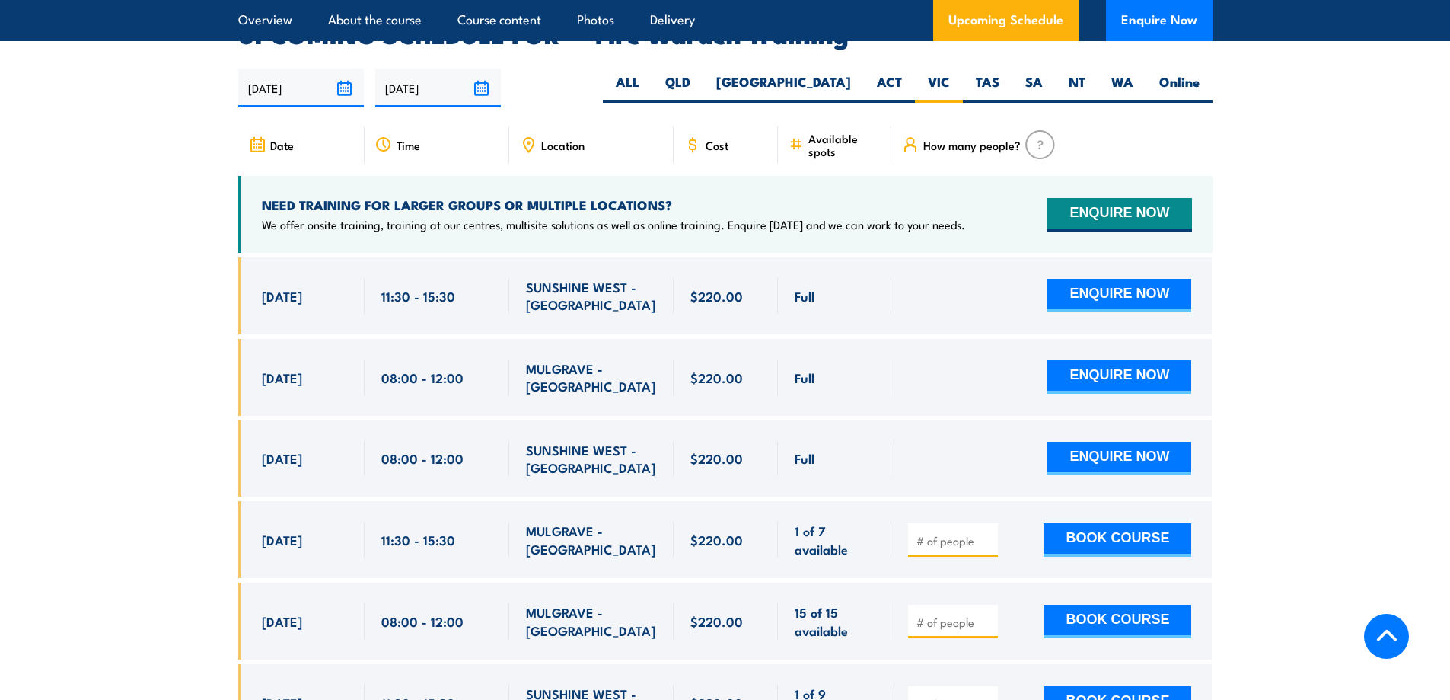
scroll to position [3111, 0]
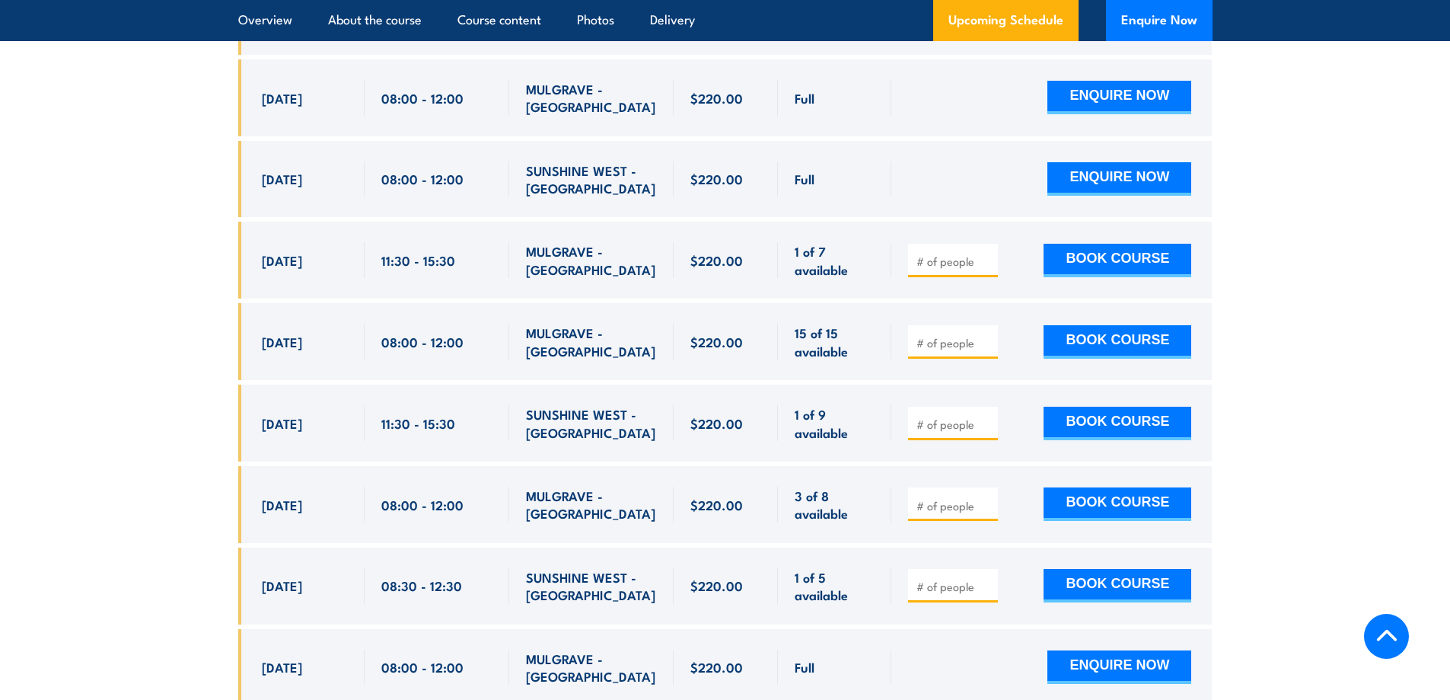
click at [921, 416] on input "number" at bounding box center [955, 423] width 76 height 15
type input "1"
click at [1099, 407] on button "BOOK COURSE" at bounding box center [1118, 423] width 148 height 33
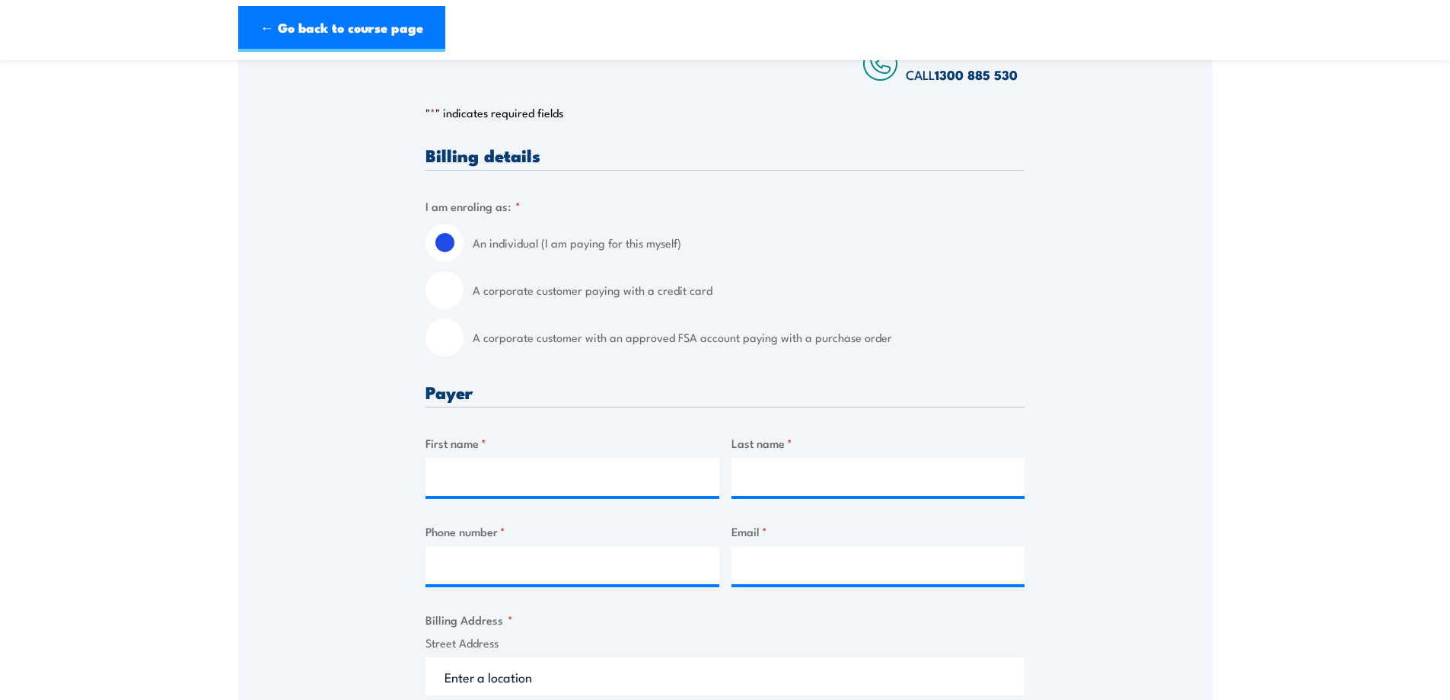
scroll to position [279, 0]
click at [448, 289] on input "A corporate customer paying with a credit card" at bounding box center [445, 288] width 38 height 38
radio input "true"
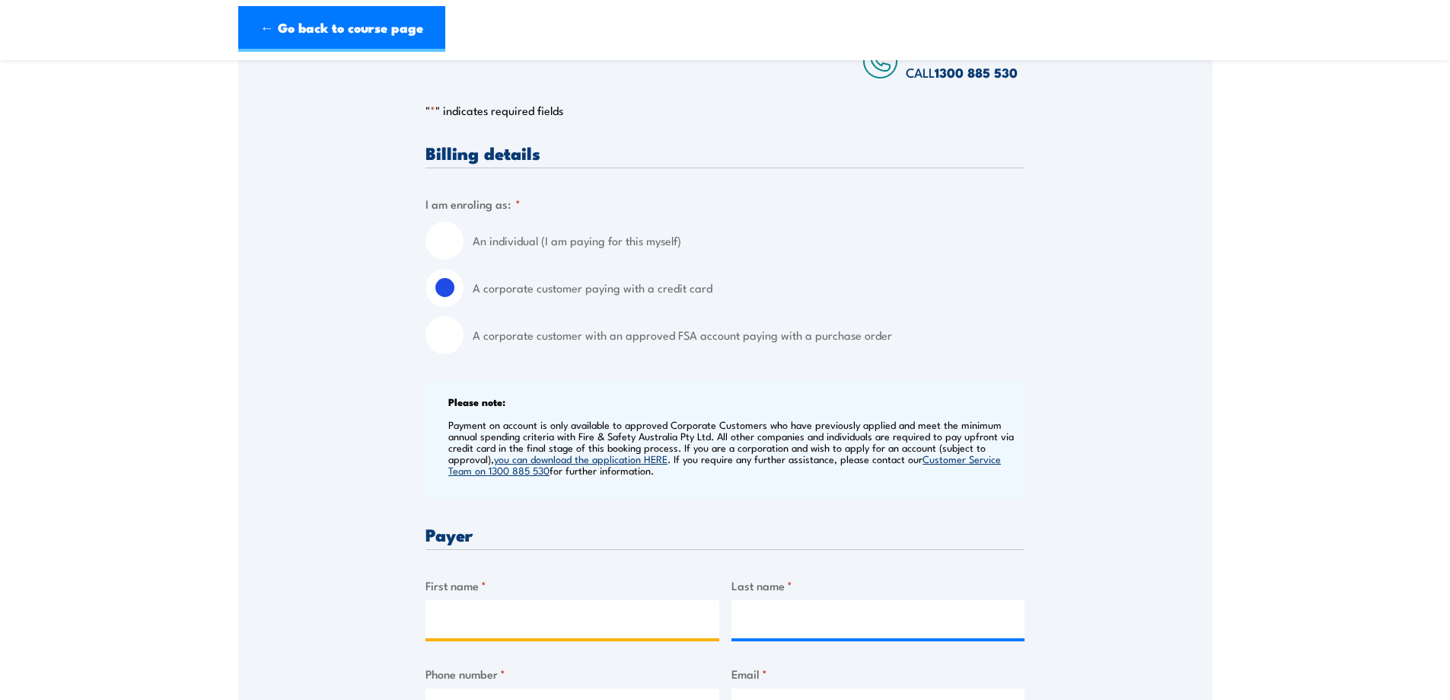
click at [501, 617] on input "First name *" at bounding box center [573, 619] width 294 height 38
type input "Trang"
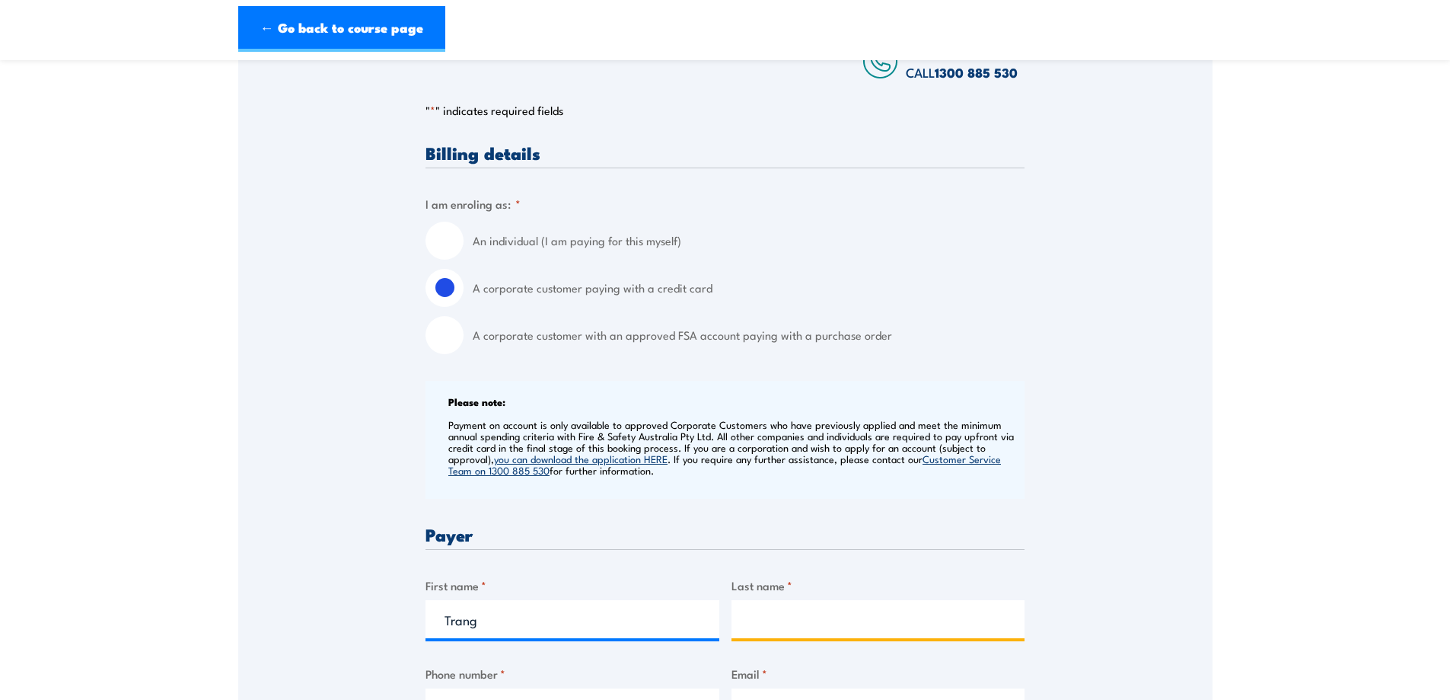
type input "Duong"
type input "0426477979"
type input "adminvic@Azurafresh.com.au"
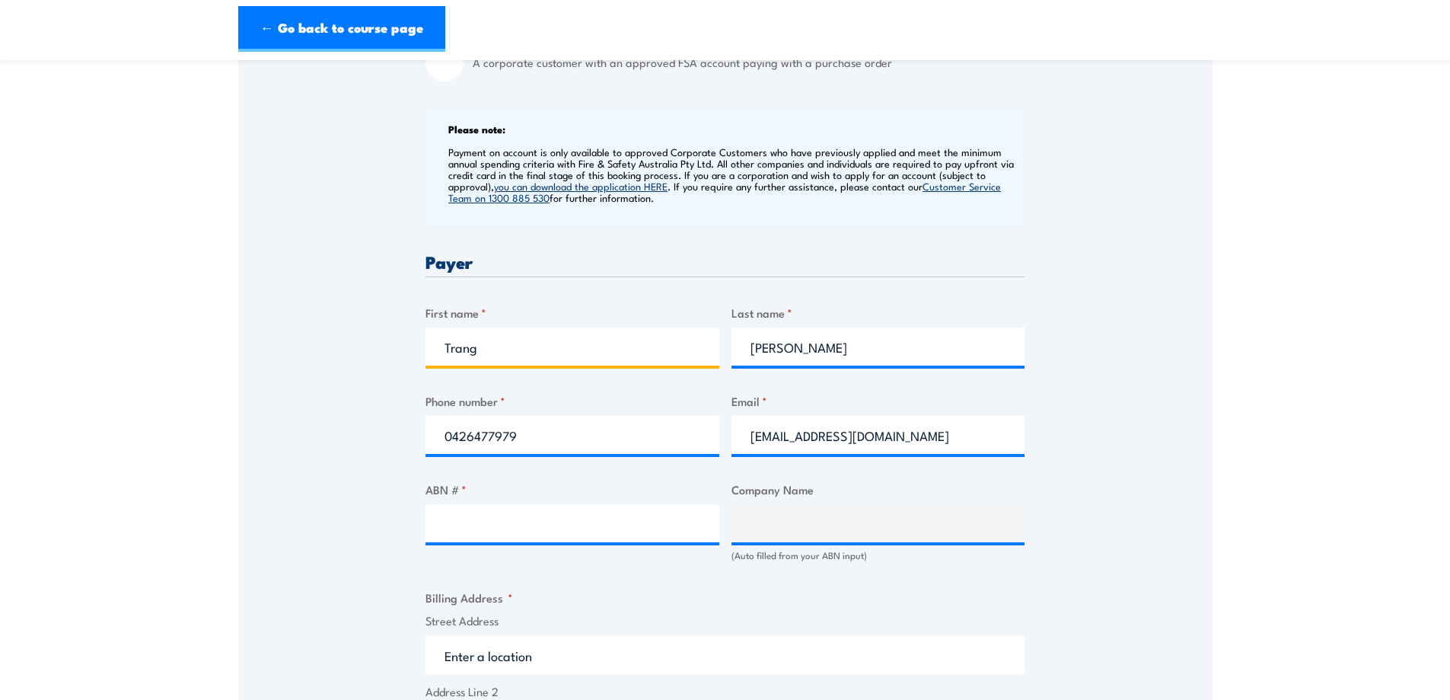
scroll to position [558, 0]
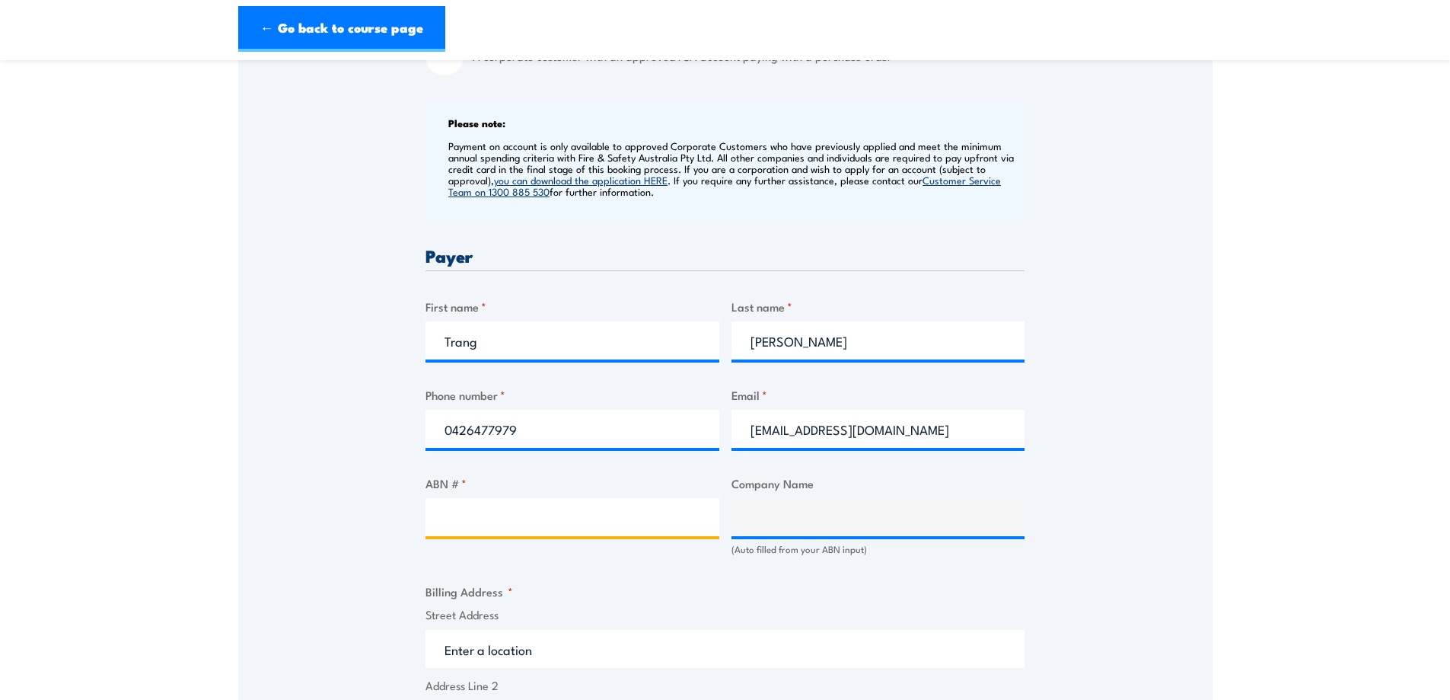
click at [529, 528] on input "ABN # *" at bounding box center [573, 517] width 294 height 38
paste input "17 608 517 602"
type input "17 608 517 602"
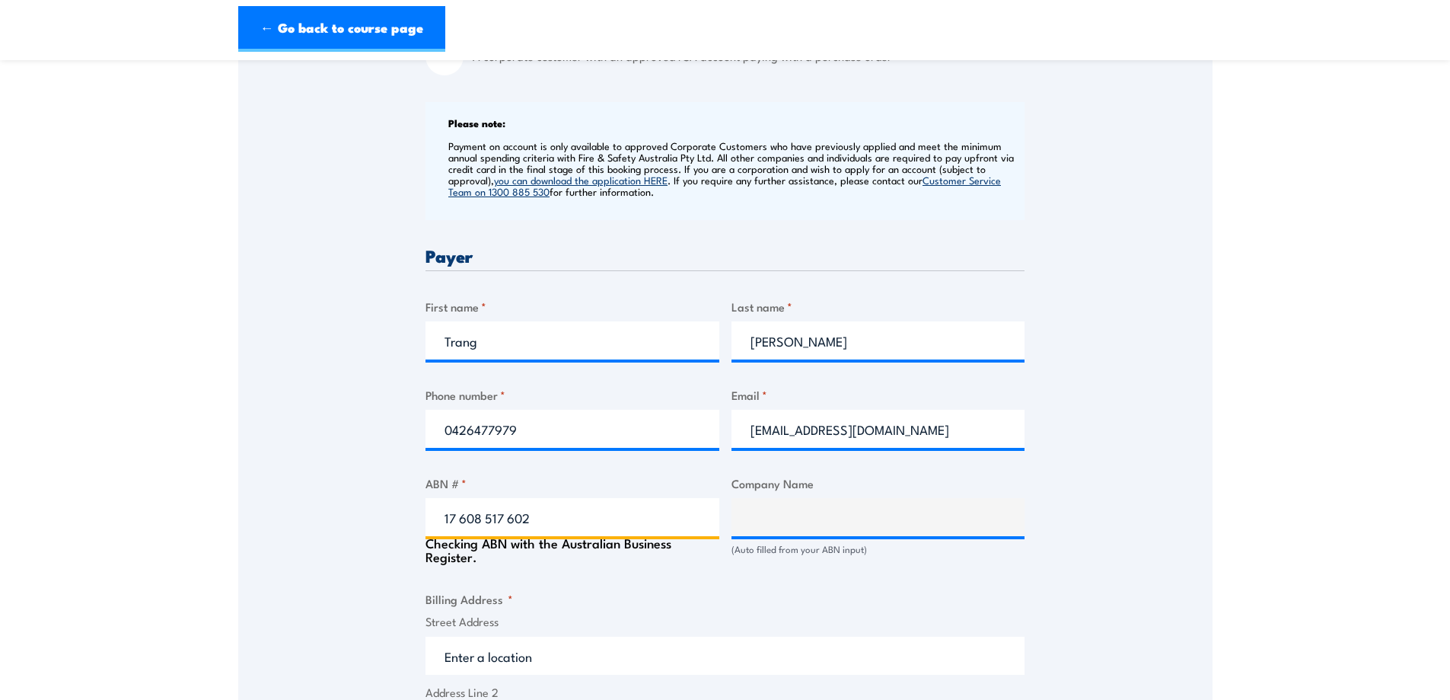
type input "AZURA FRESH VIC PTY LIMITED"
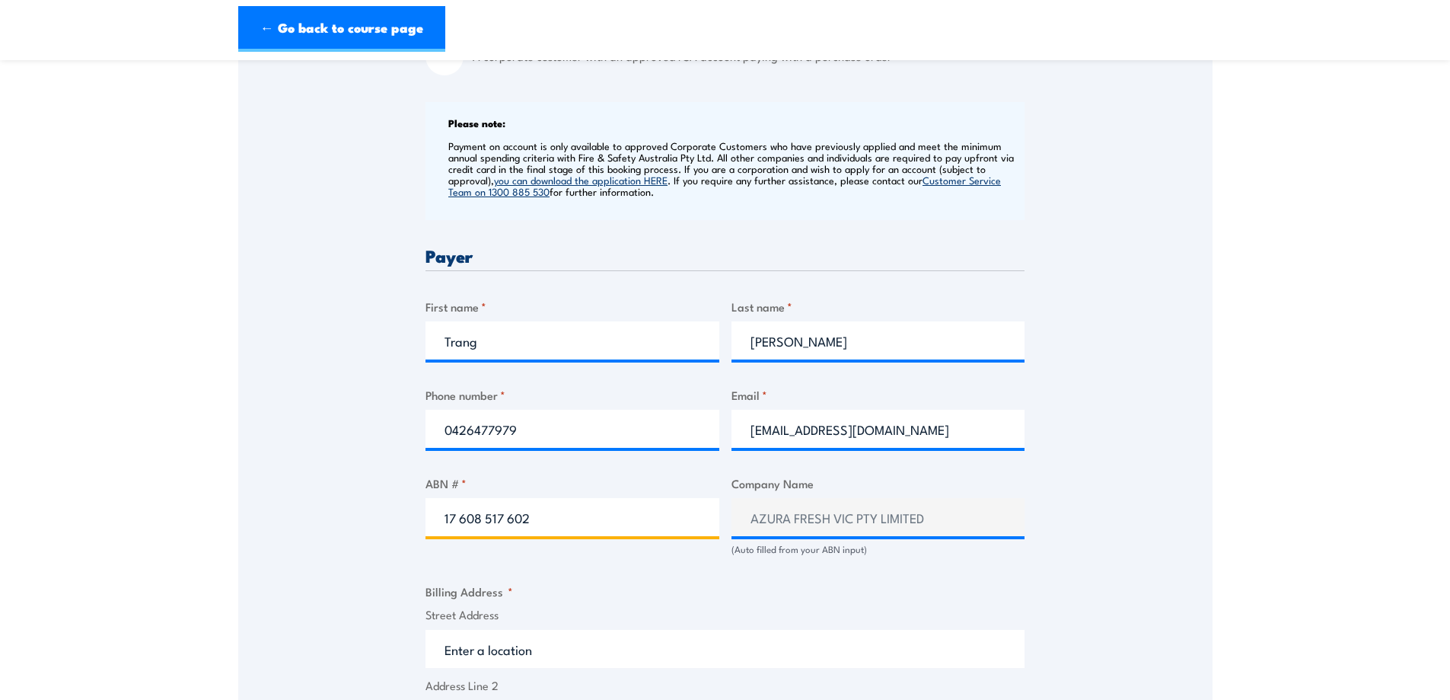
type input "17 608 517 602"
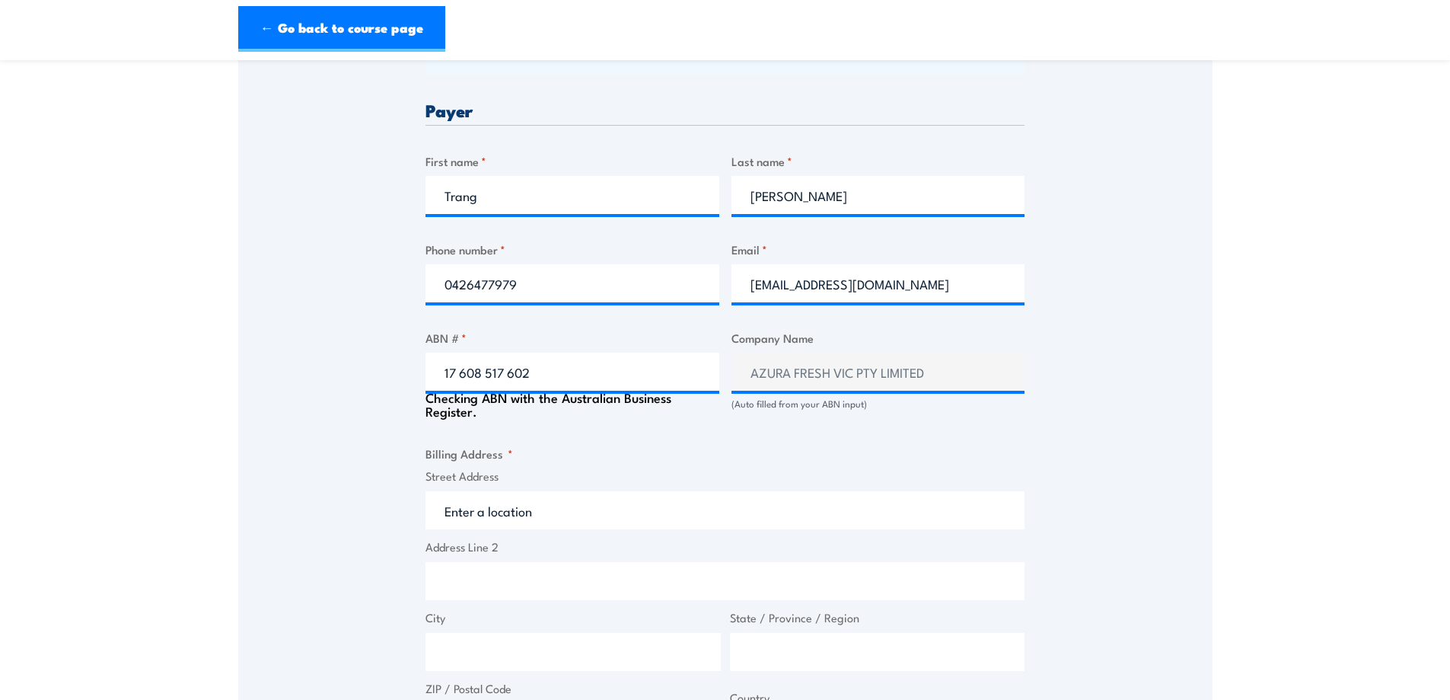
scroll to position [837, 0]
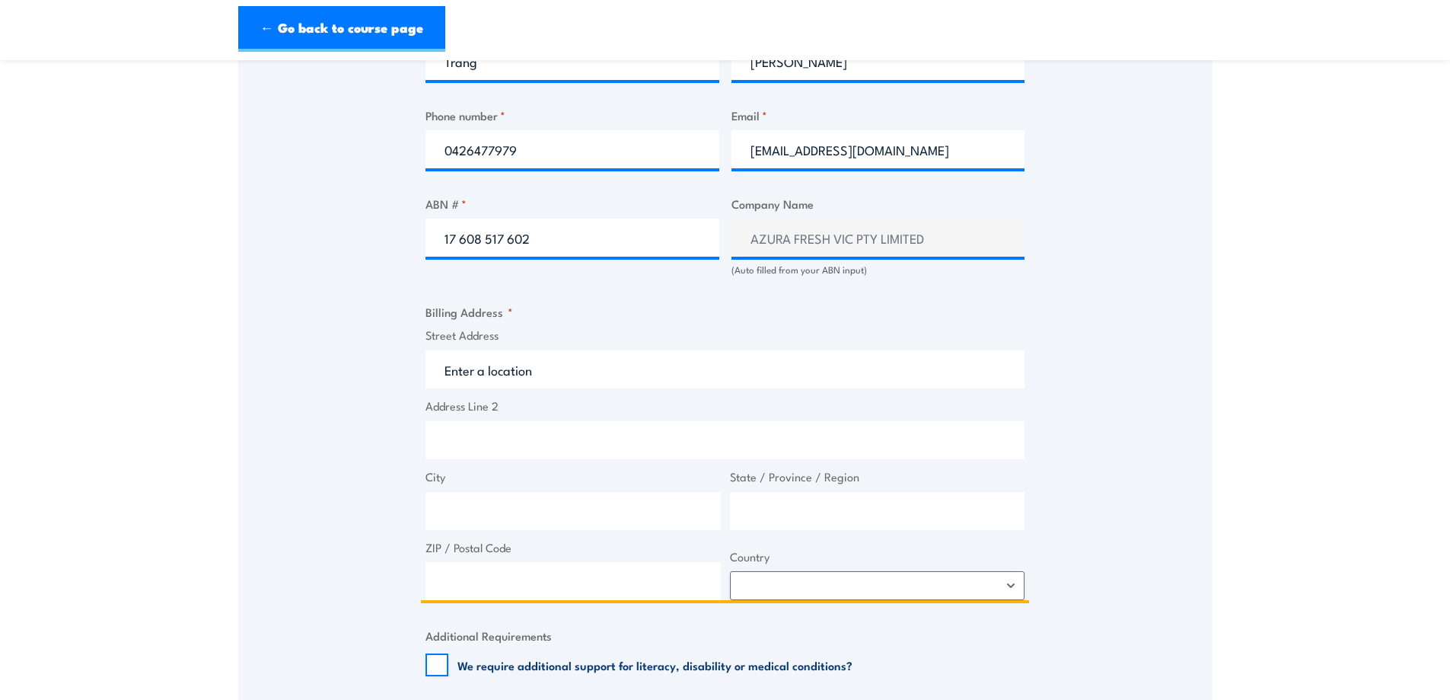
click at [518, 362] on input "Street Address" at bounding box center [725, 369] width 599 height 38
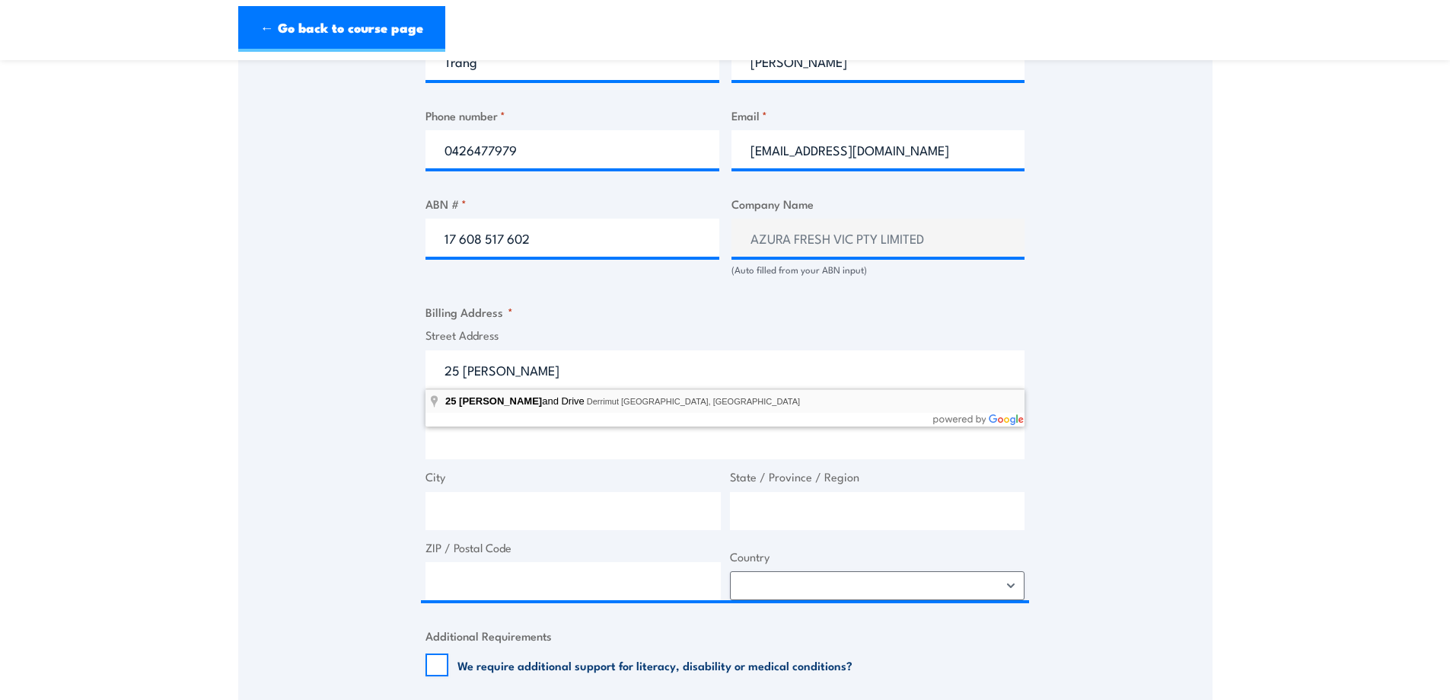
type input "25 Makland Drive, Derrimut VIC, Australia"
type input "25 Makland Dr"
type input "Derrimut"
type input "Victoria"
type input "3026"
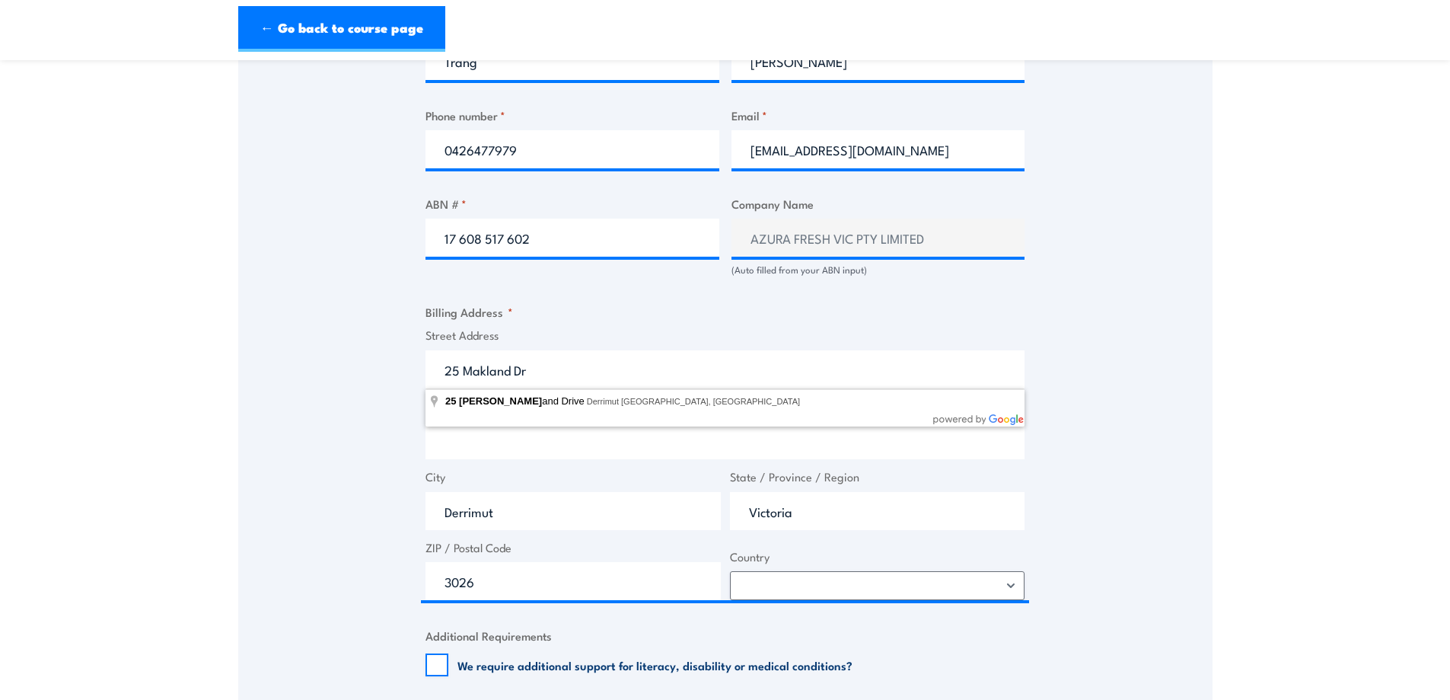
select select "Australia"
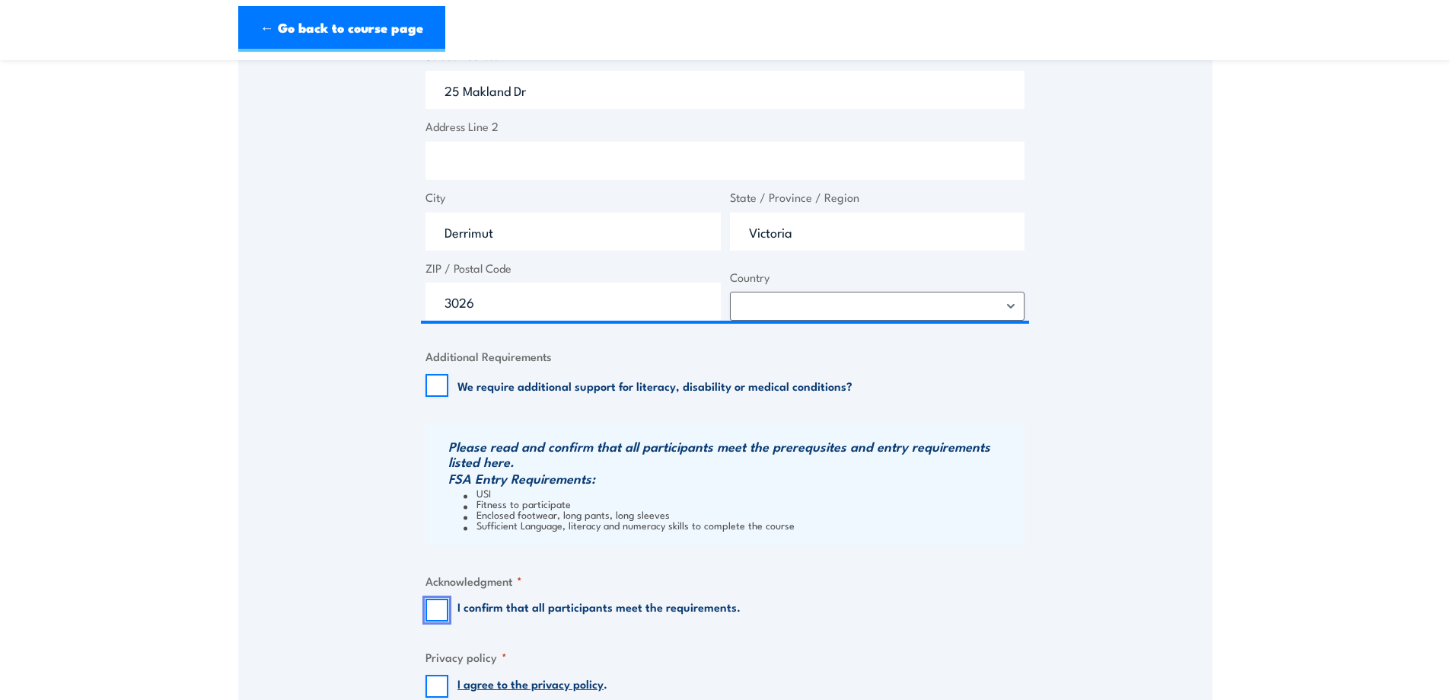
click at [432, 609] on input "I confirm that all participants meet the requirements." at bounding box center [437, 609] width 23 height 23
checkbox input "true"
click at [437, 688] on input "I agree to the privacy policy ." at bounding box center [437, 685] width 23 height 23
checkbox input "true"
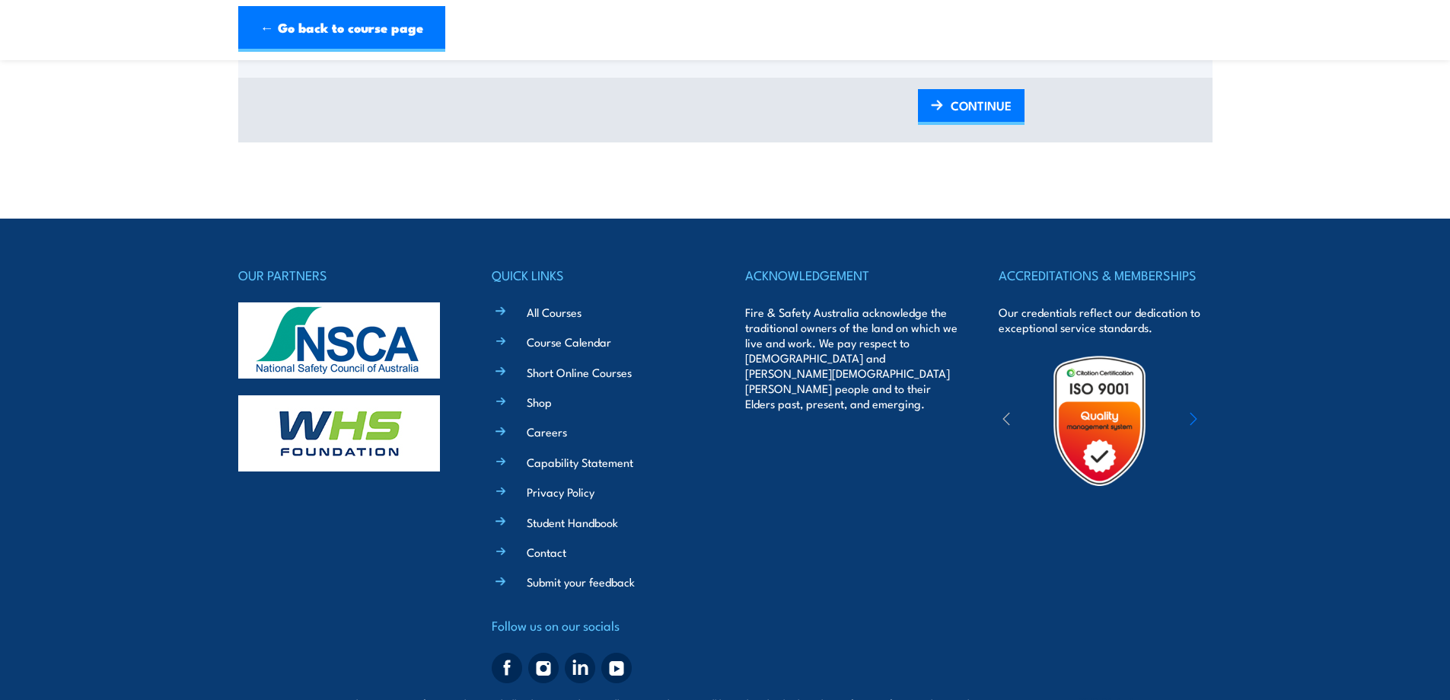
scroll to position [1847, 0]
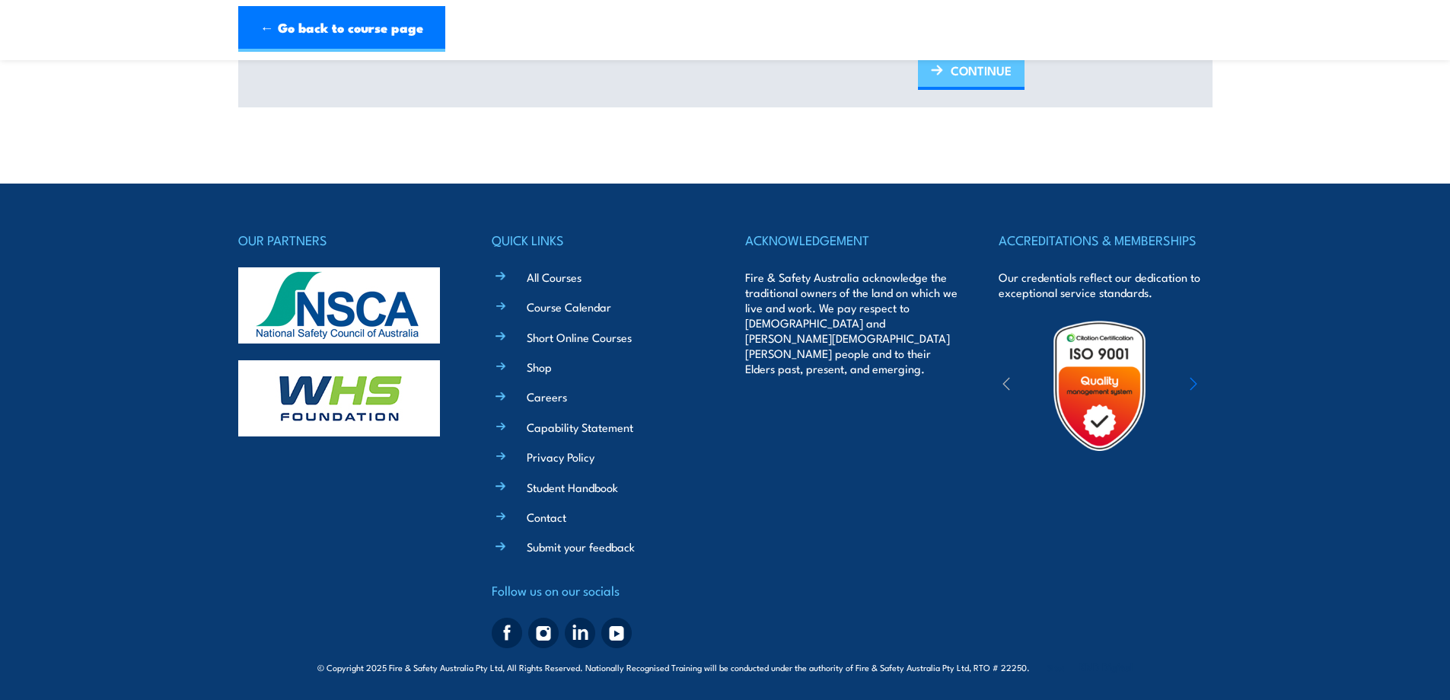
click at [963, 71] on span "CONTINUE" at bounding box center [981, 70] width 61 height 40
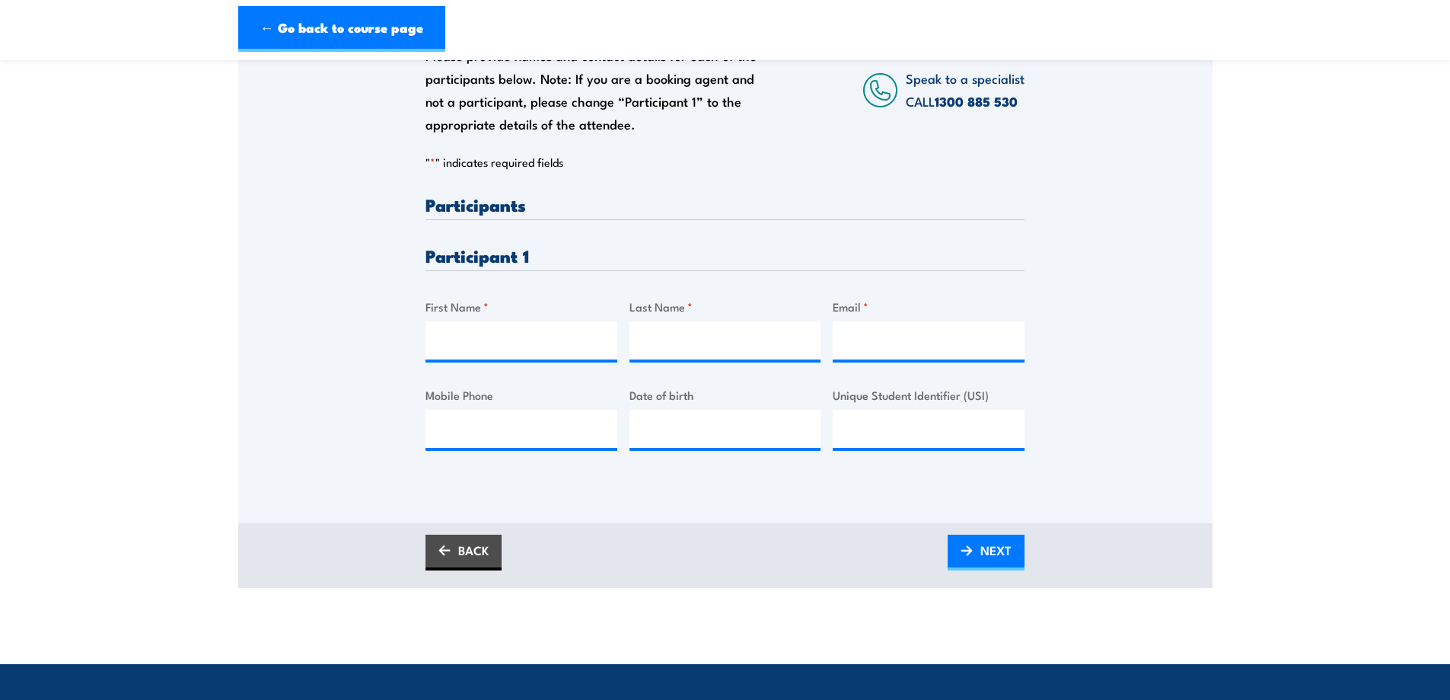
scroll to position [279, 0]
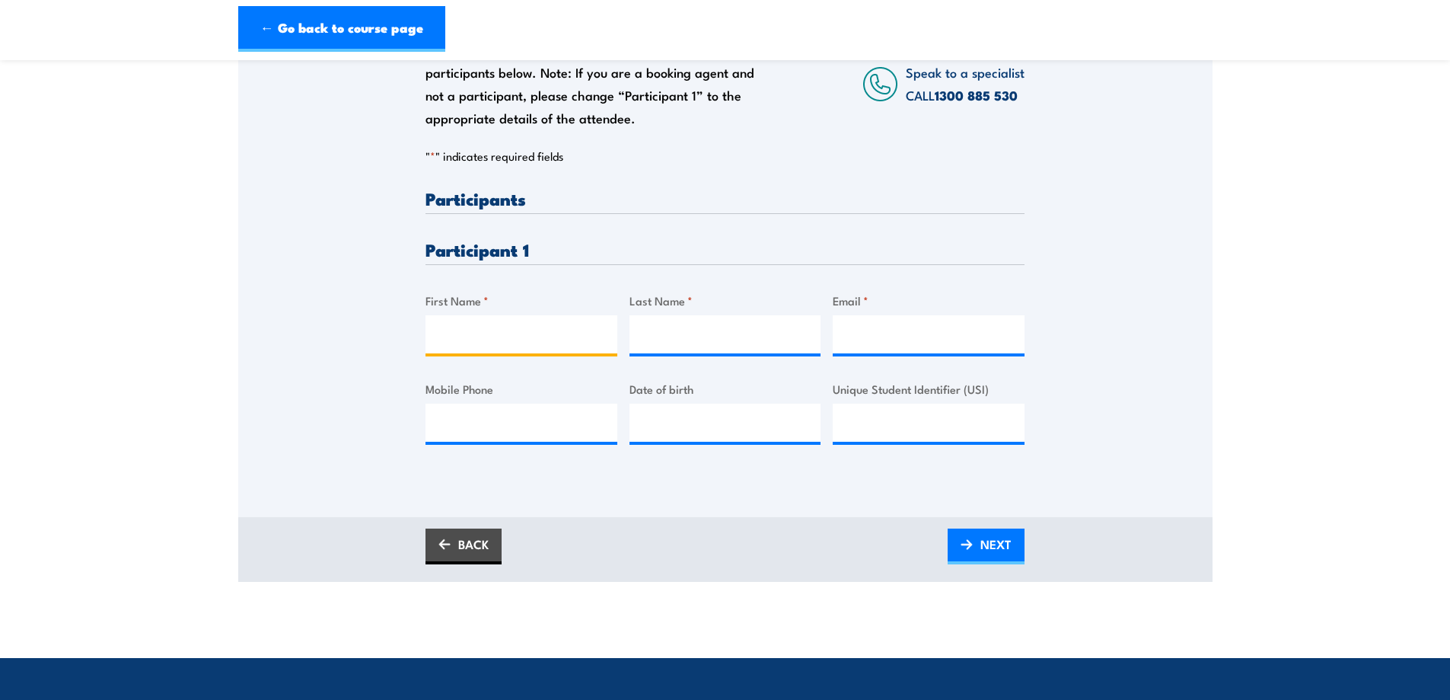
click at [498, 336] on input "First Name *" at bounding box center [522, 334] width 192 height 38
click at [534, 334] on input "First Name *" at bounding box center [522, 334] width 192 height 38
click at [534, 333] on input "hUY" at bounding box center [522, 334] width 192 height 38
drag, startPoint x: 534, startPoint y: 333, endPoint x: 314, endPoint y: 368, distance: 222.7
click at [314, 366] on div "Please provide names and contact details for each of the participants below. No…" at bounding box center [725, 229] width 974 height 489
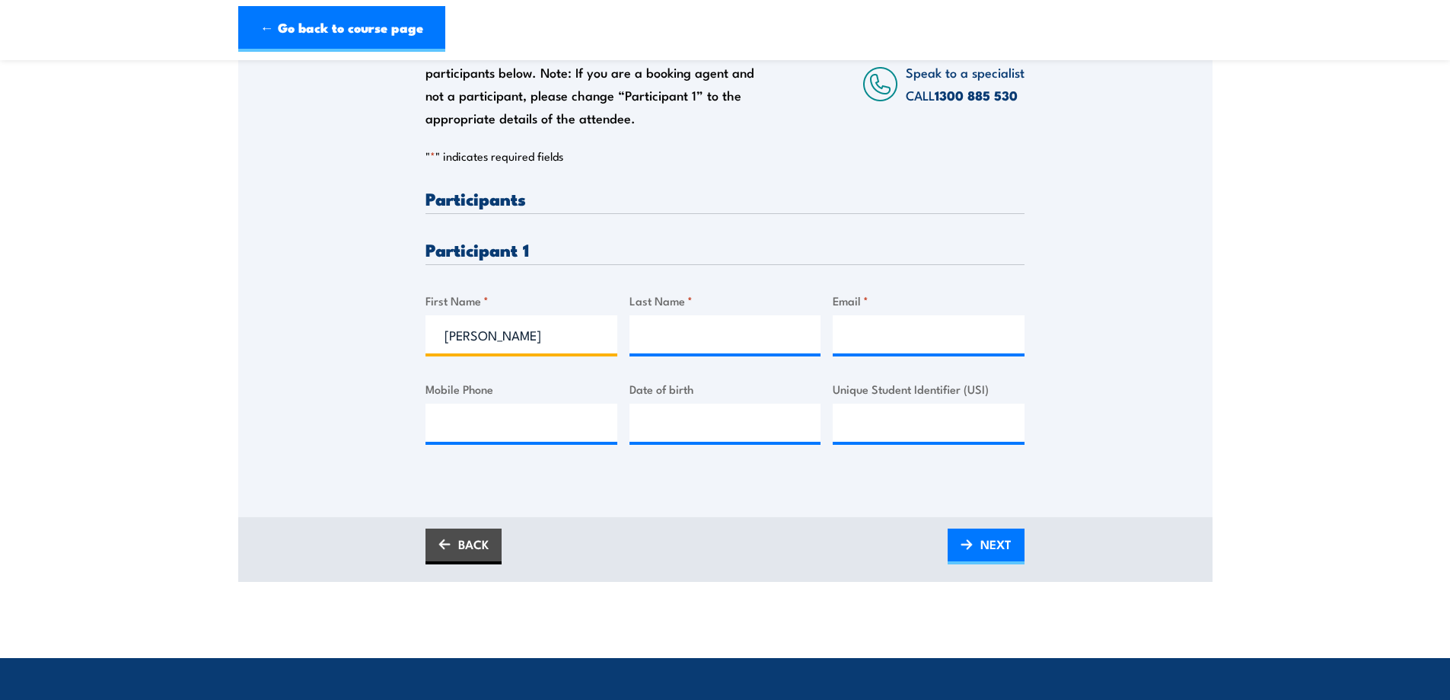
type input "Huy"
type input "Dao"
click at [914, 344] on input "huyti" at bounding box center [929, 334] width 192 height 38
type input "huyti1997@gmail.com"
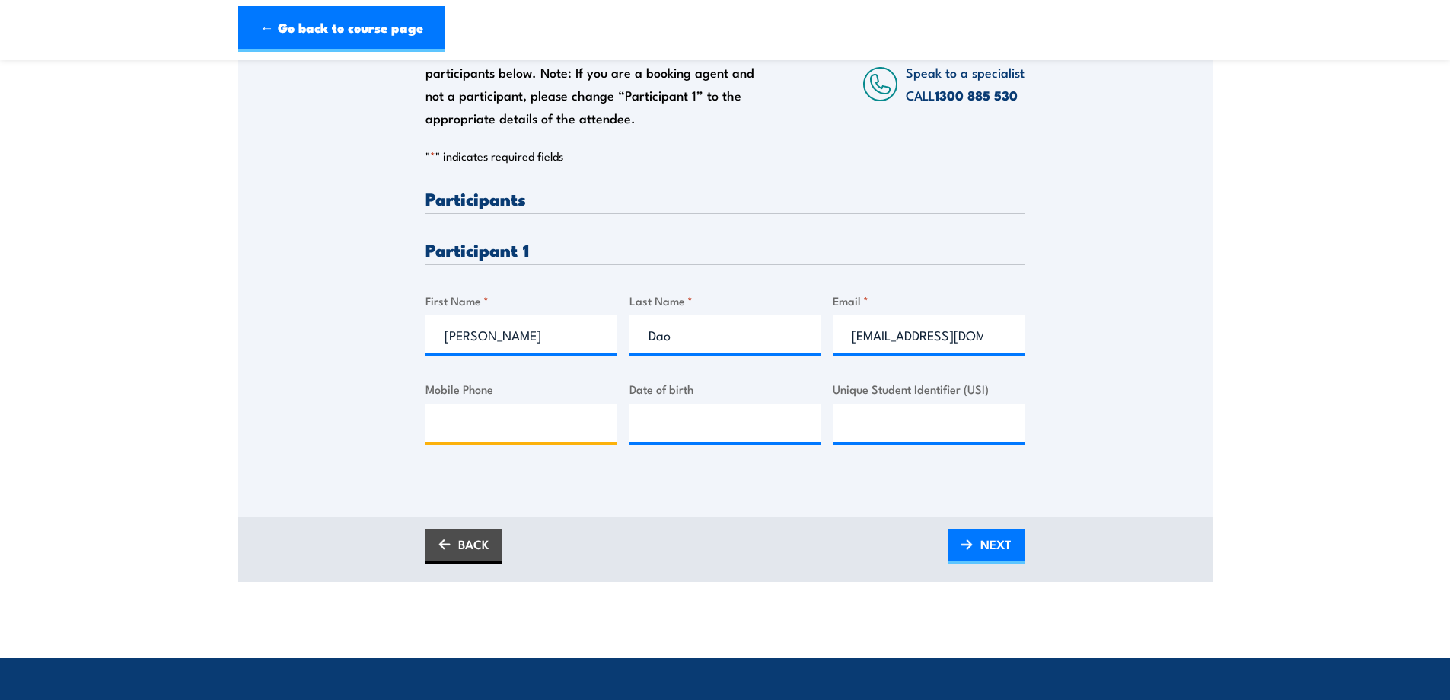
click at [534, 434] on input "Mobile Phone" at bounding box center [522, 422] width 192 height 38
click at [495, 428] on input "Mobile Phone" at bounding box center [522, 422] width 192 height 38
type input "0403882789"
click at [678, 430] on input "__/__/____" at bounding box center [726, 422] width 192 height 38
type input "12/07/1997"
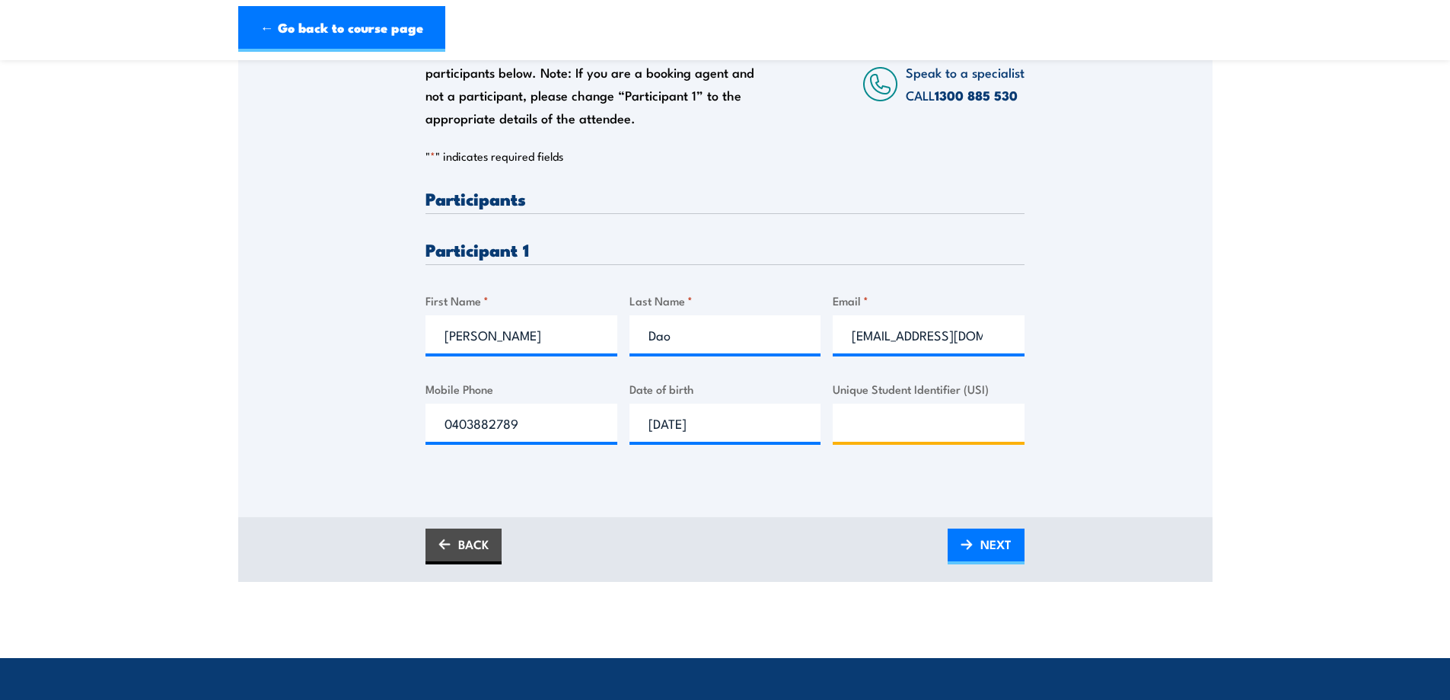
click at [918, 424] on input "Unique Student Identifier (USI)" at bounding box center [929, 422] width 192 height 38
type input "j"
type input "JPQXNR6YD6"
click at [990, 556] on span "NEXT" at bounding box center [996, 544] width 31 height 40
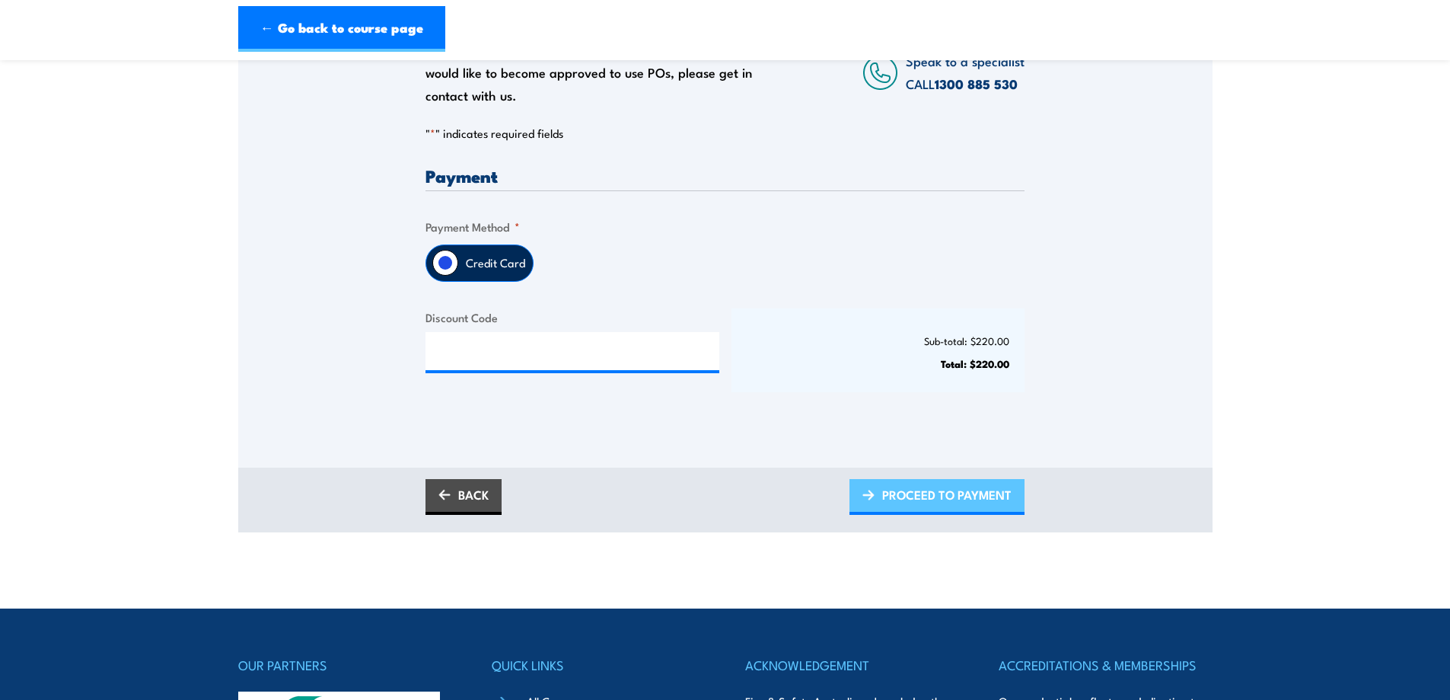
click at [907, 493] on span "PROCEED TO PAYMENT" at bounding box center [946, 494] width 129 height 40
